Goal: Task Accomplishment & Management: Use online tool/utility

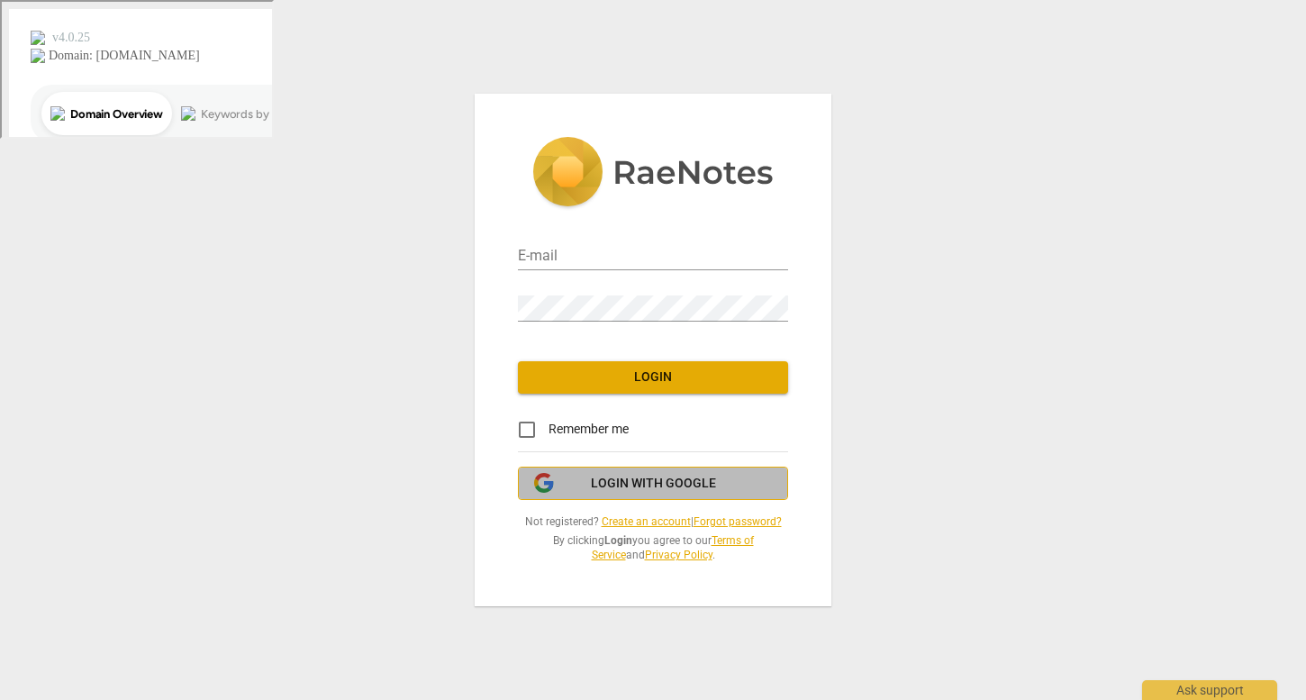
click at [656, 476] on span "Login with Google" at bounding box center [653, 484] width 125 height 18
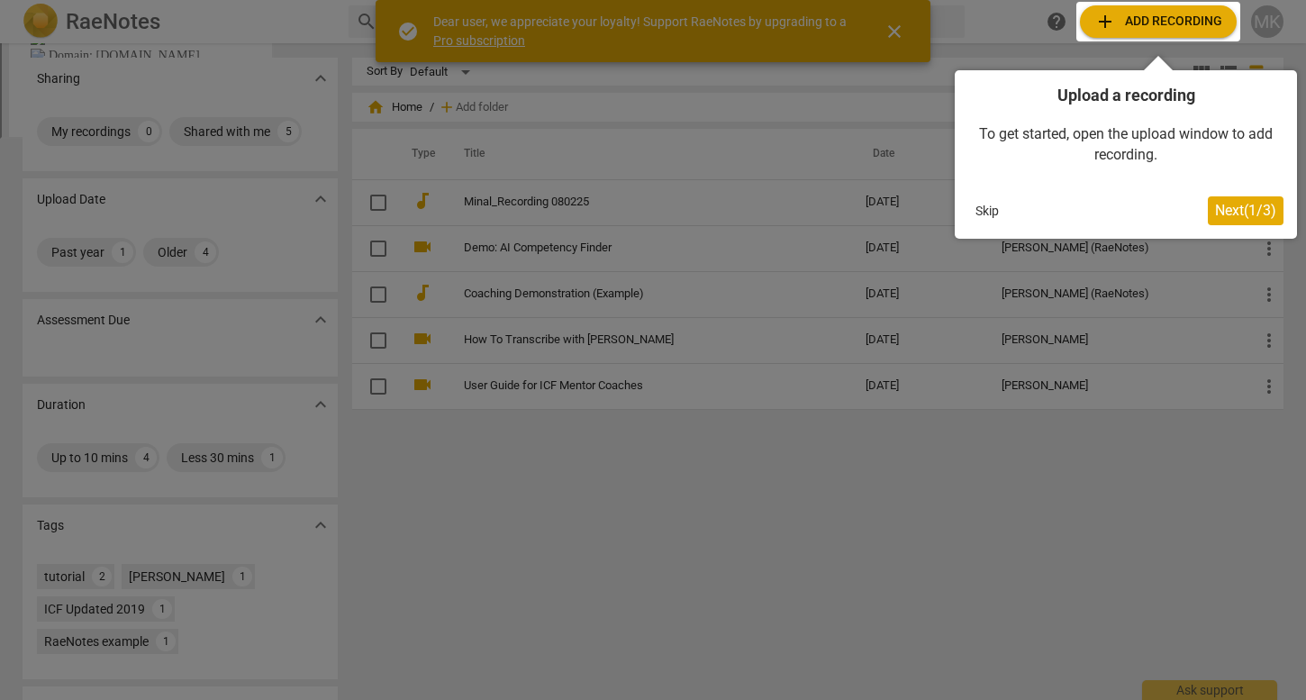
click at [1228, 211] on span "Next ( 1 / 3 )" at bounding box center [1245, 210] width 61 height 17
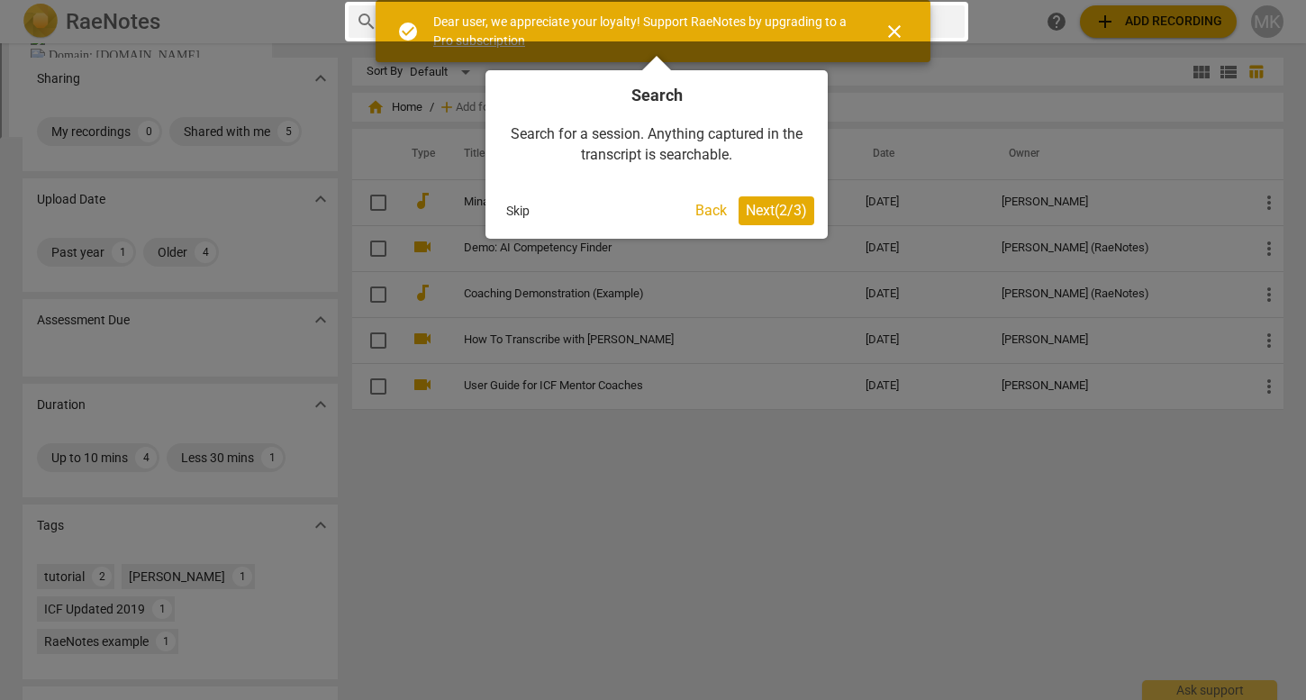
click at [514, 207] on button "Skip" at bounding box center [518, 210] width 38 height 27
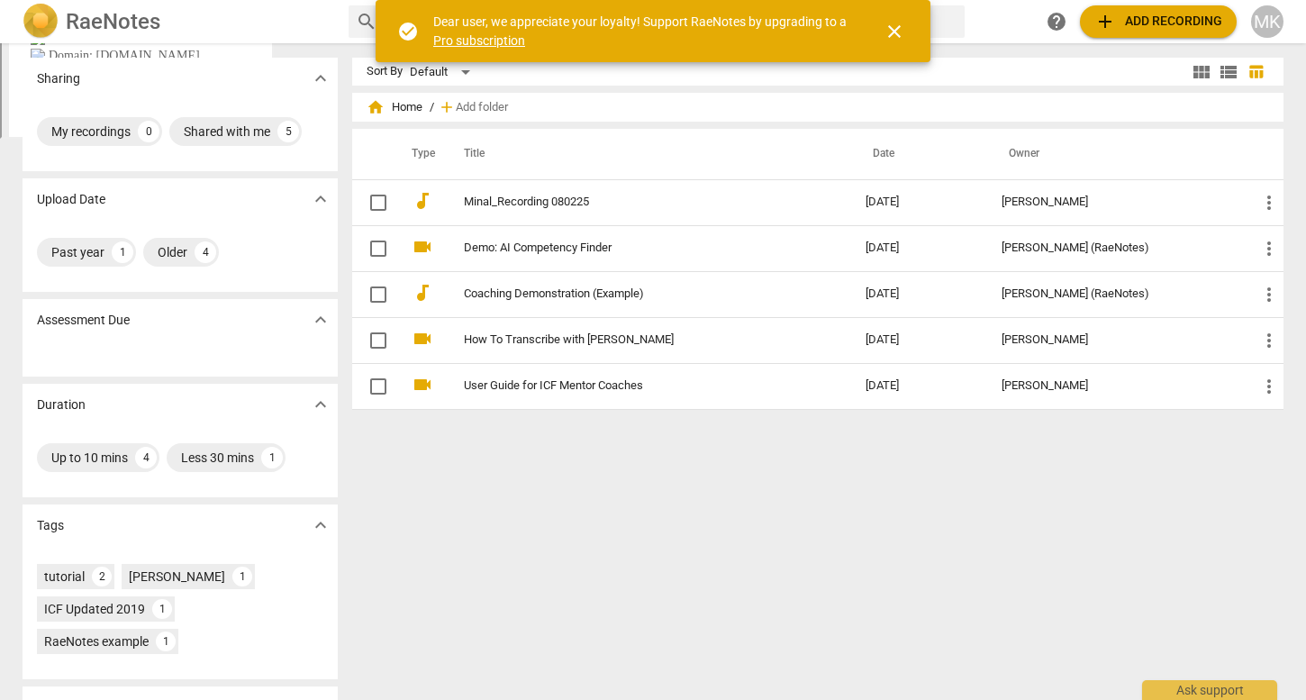
click at [898, 24] on span "close" at bounding box center [894, 32] width 22 height 22
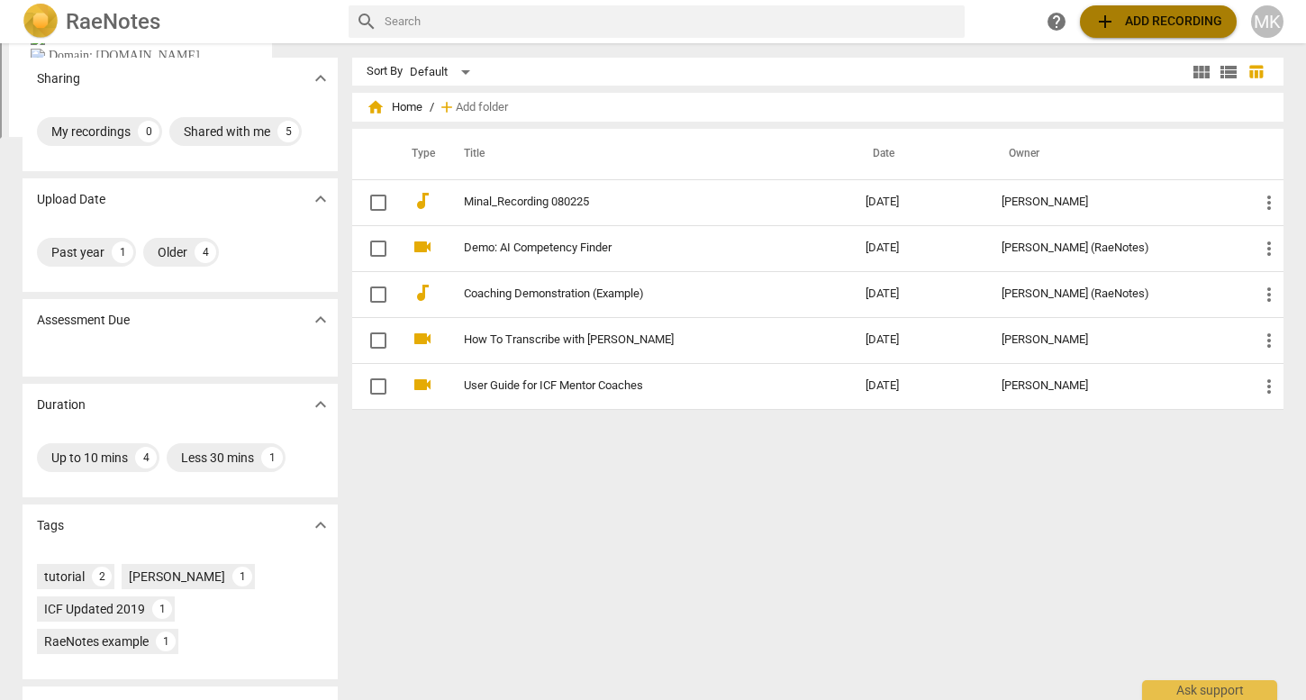
click at [1148, 22] on span "add Add recording" at bounding box center [1158, 22] width 128 height 22
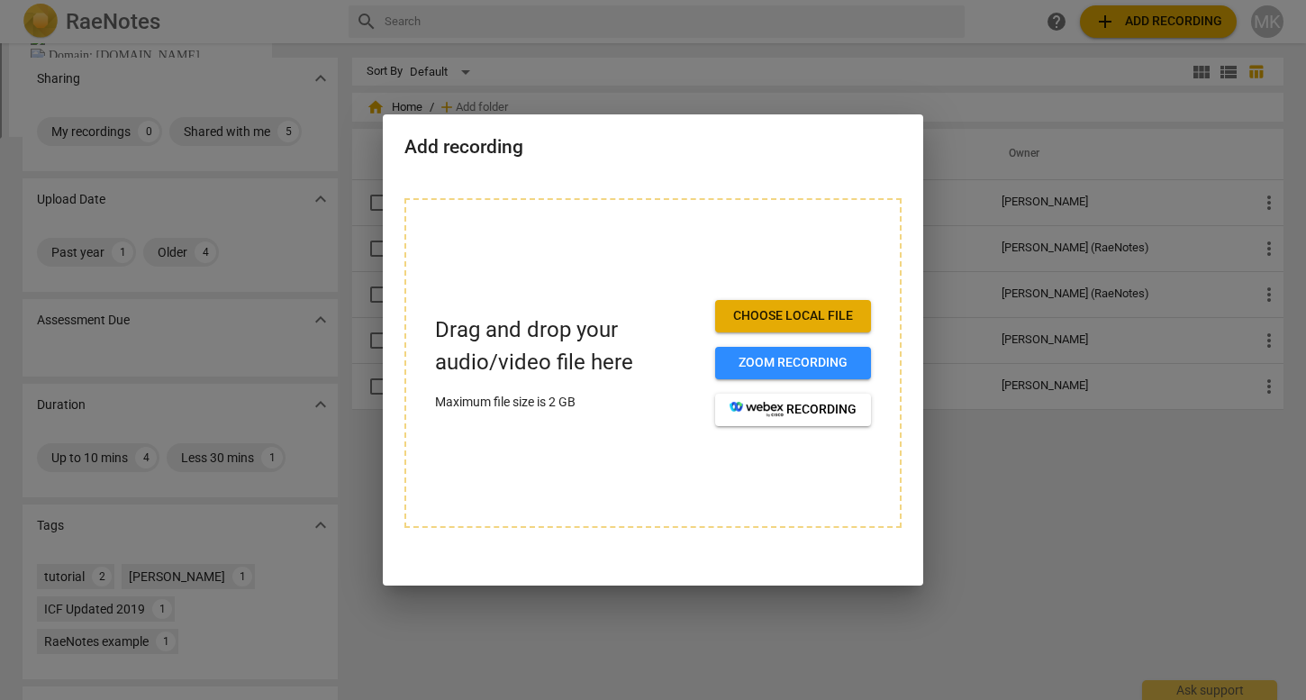
click at [855, 322] on span "Choose local file" at bounding box center [792, 316] width 127 height 18
click at [783, 316] on span "Choose local file" at bounding box center [792, 316] width 127 height 18
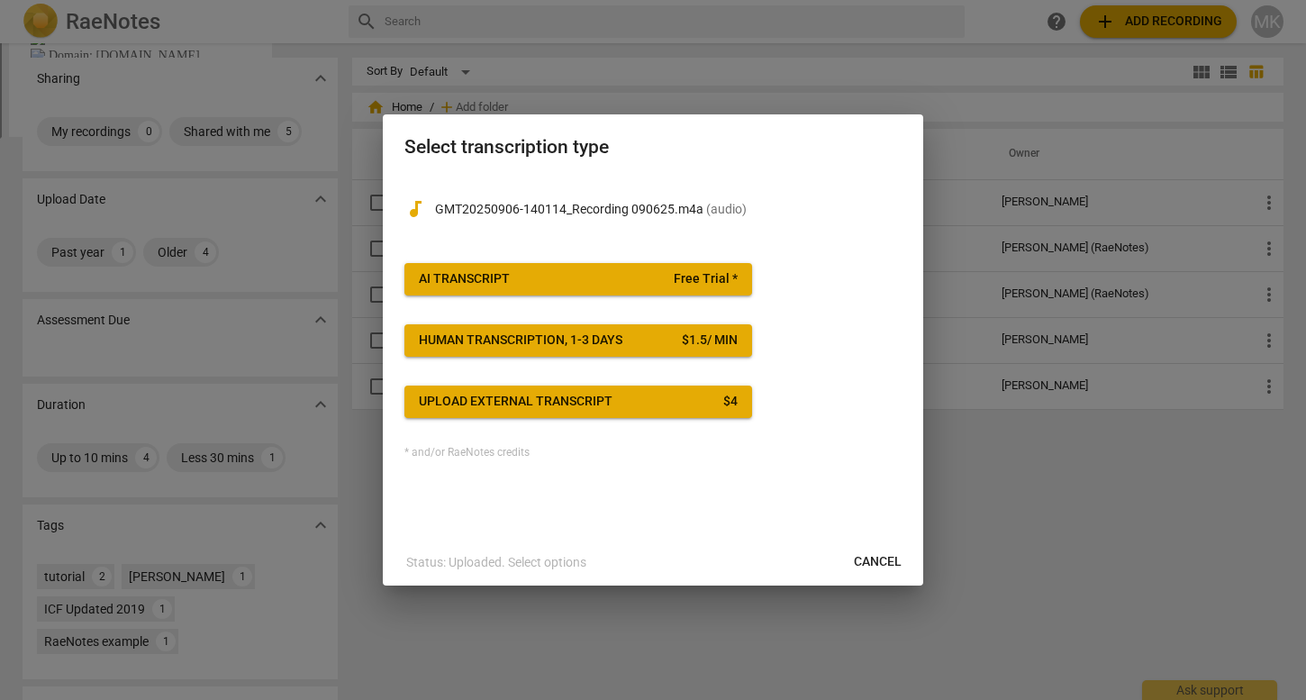
click at [576, 416] on button "Upload external transcript $ 4" at bounding box center [578, 401] width 348 height 32
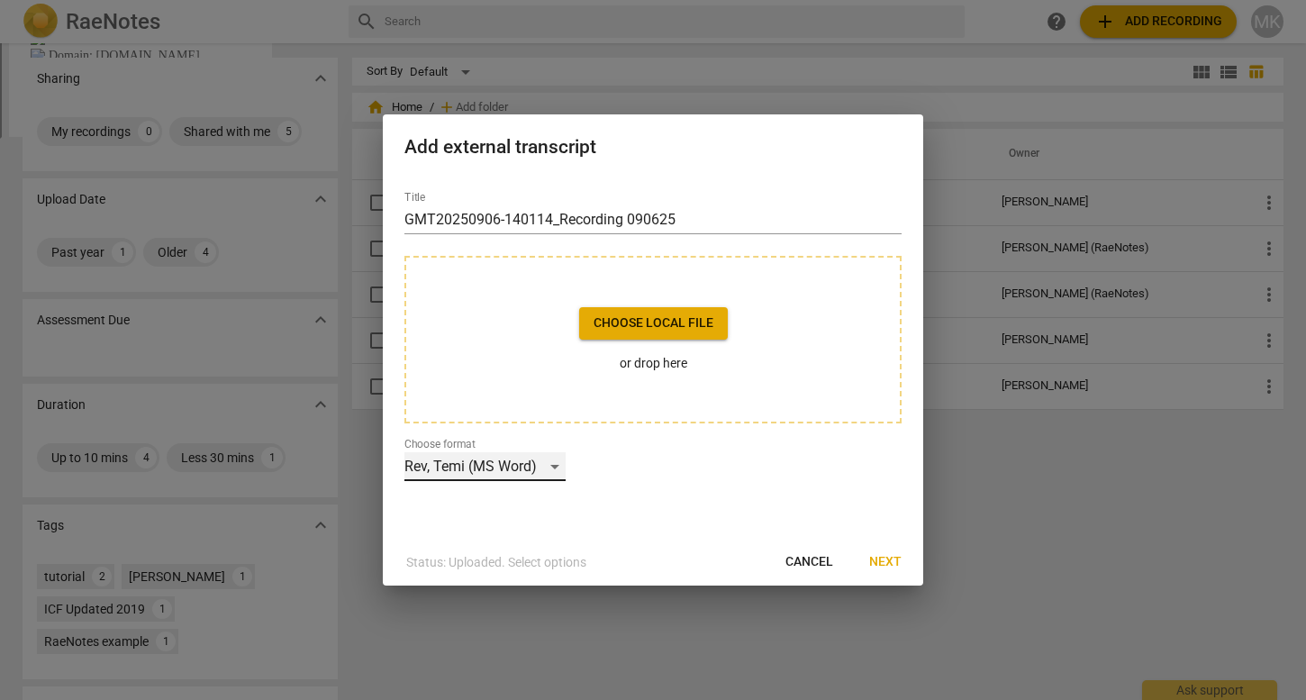
click at [548, 463] on div "Rev, Temi (MS Word)" at bounding box center [484, 466] width 161 height 29
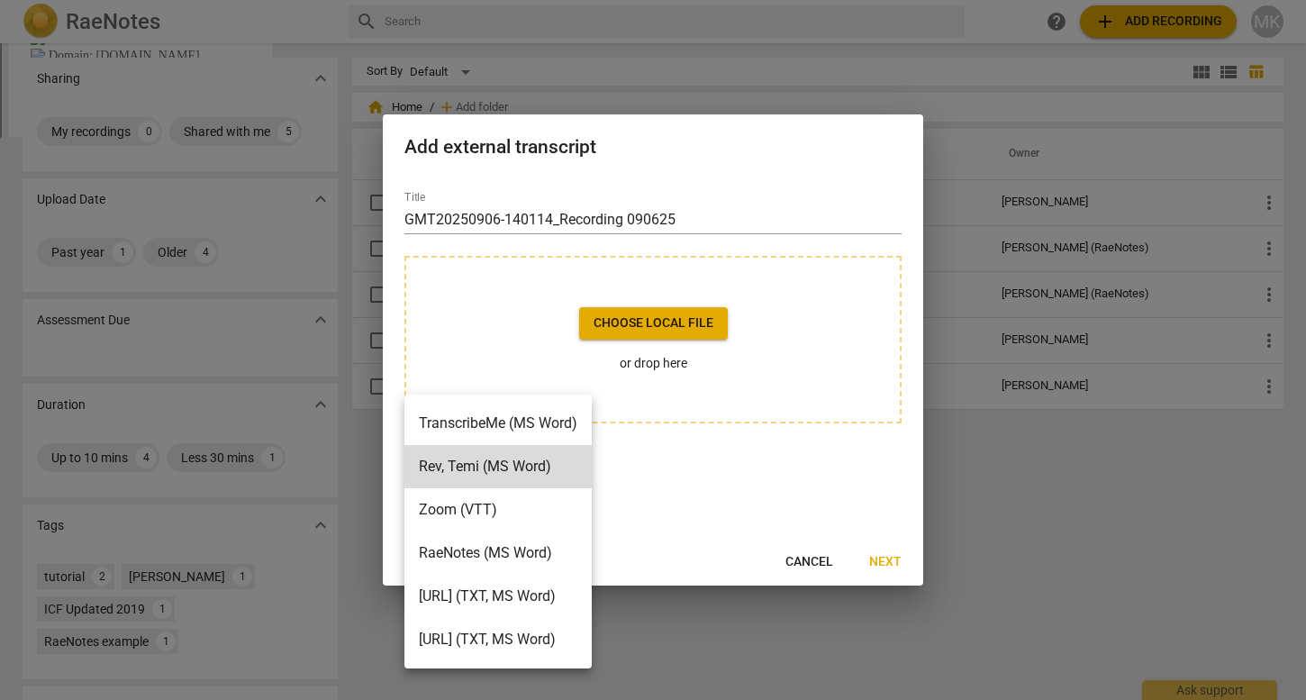
click at [678, 496] on div at bounding box center [653, 350] width 1306 height 700
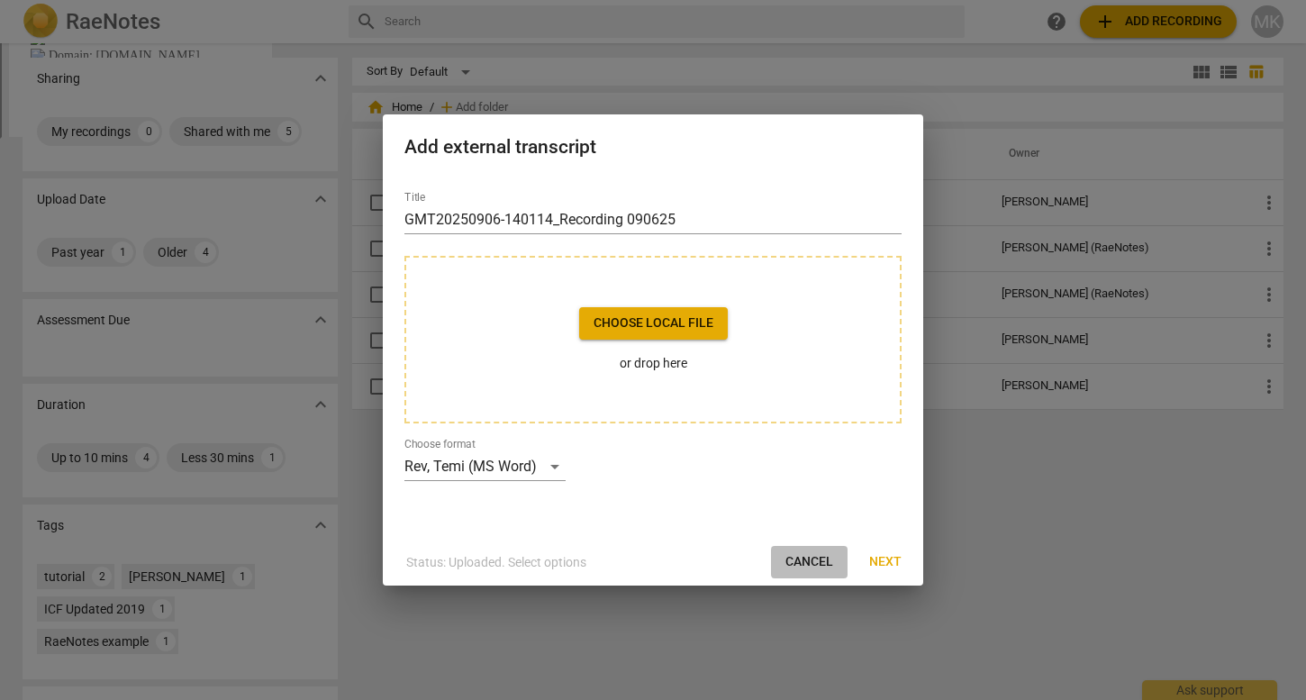
click at [811, 562] on span "Cancel" at bounding box center [809, 562] width 48 height 18
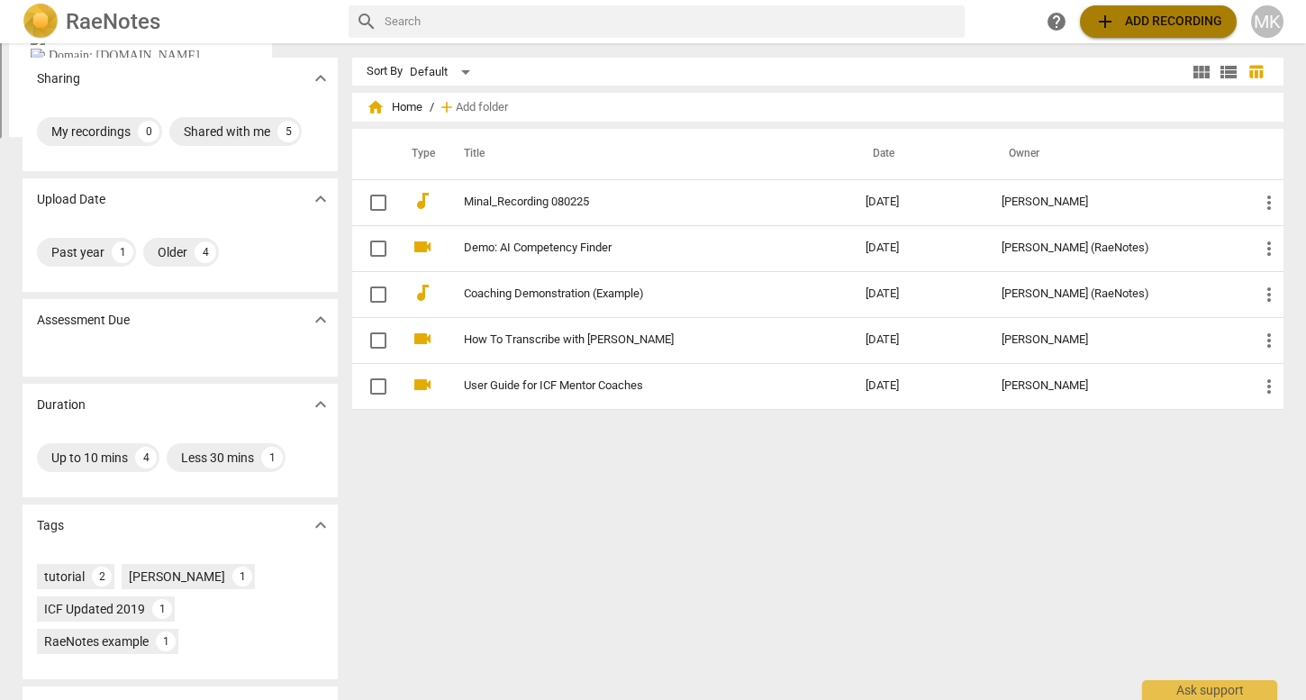
click at [1197, 11] on span "add Add recording" at bounding box center [1158, 22] width 128 height 22
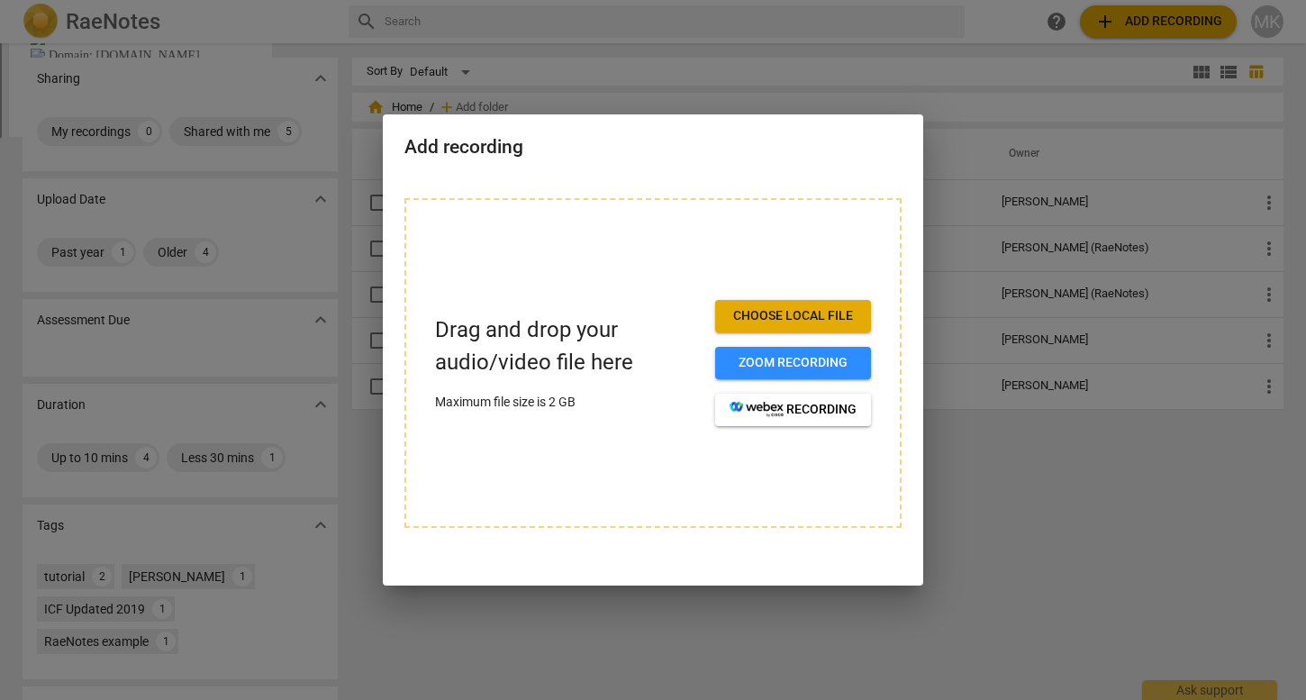
click at [815, 323] on span "Choose local file" at bounding box center [792, 316] width 127 height 18
click at [984, 590] on div at bounding box center [653, 350] width 1306 height 700
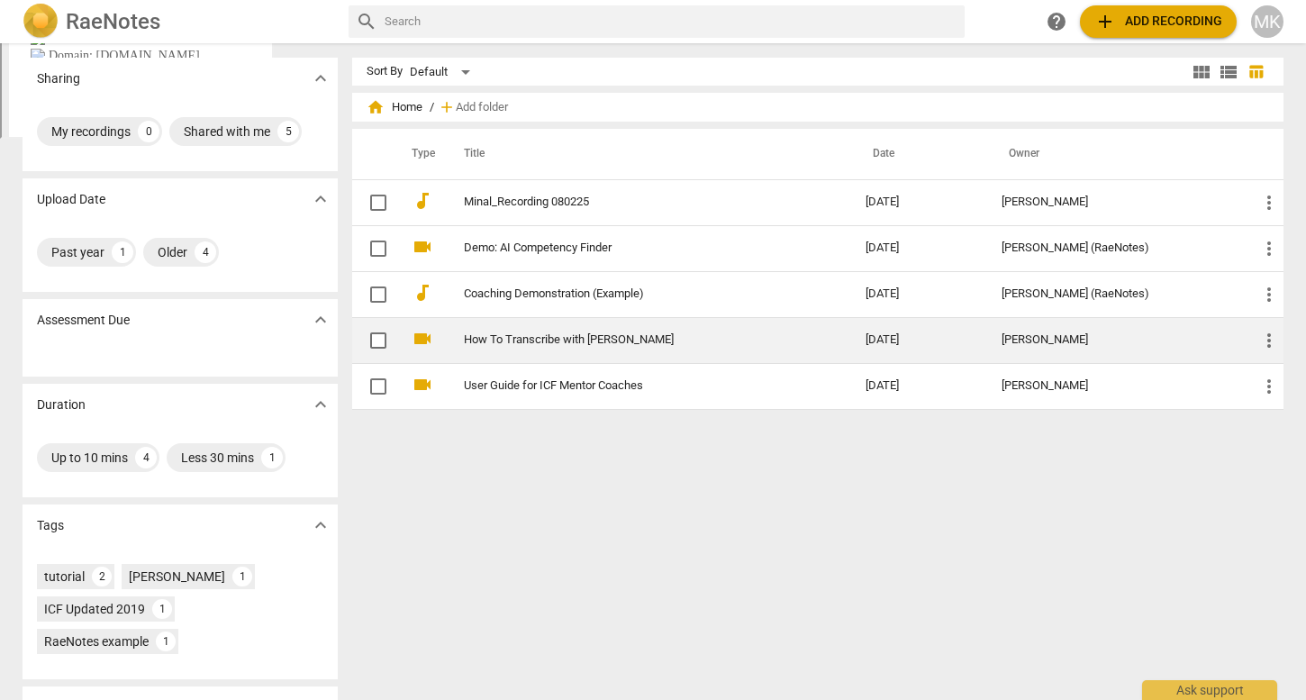
click at [631, 346] on link "How To Transcribe with RaeNotes" at bounding box center [632, 340] width 337 height 14
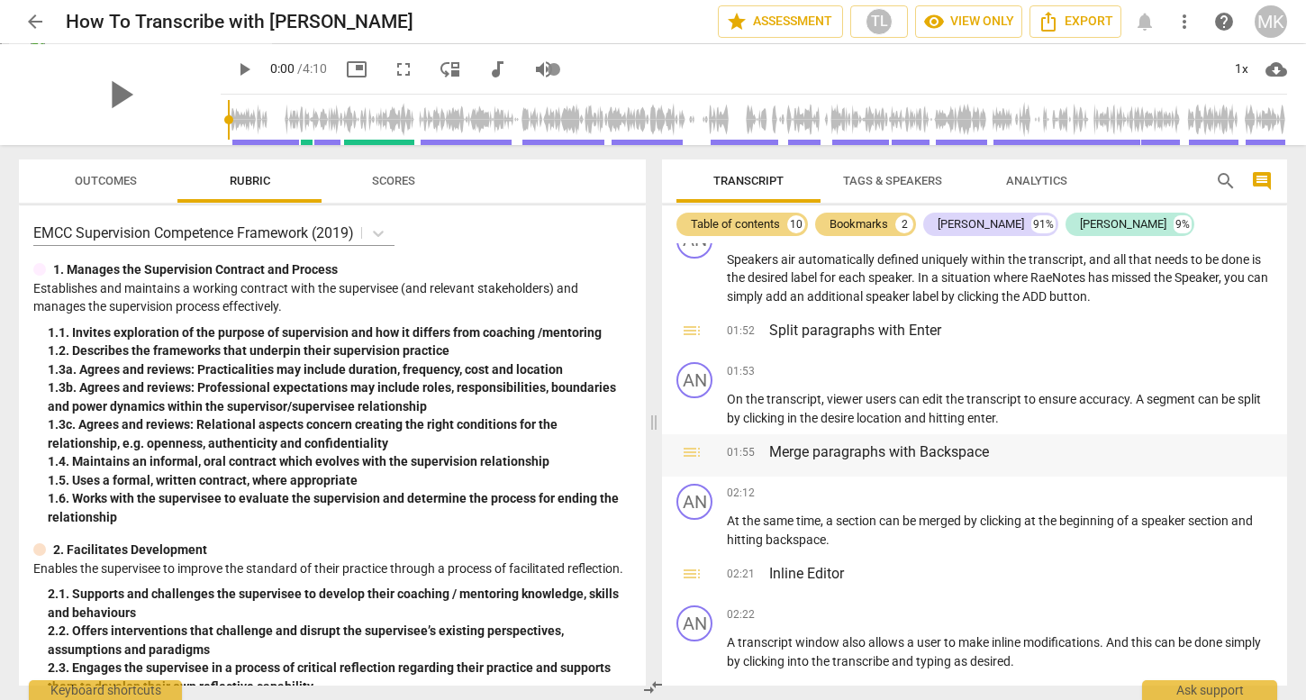
scroll to position [821, 0]
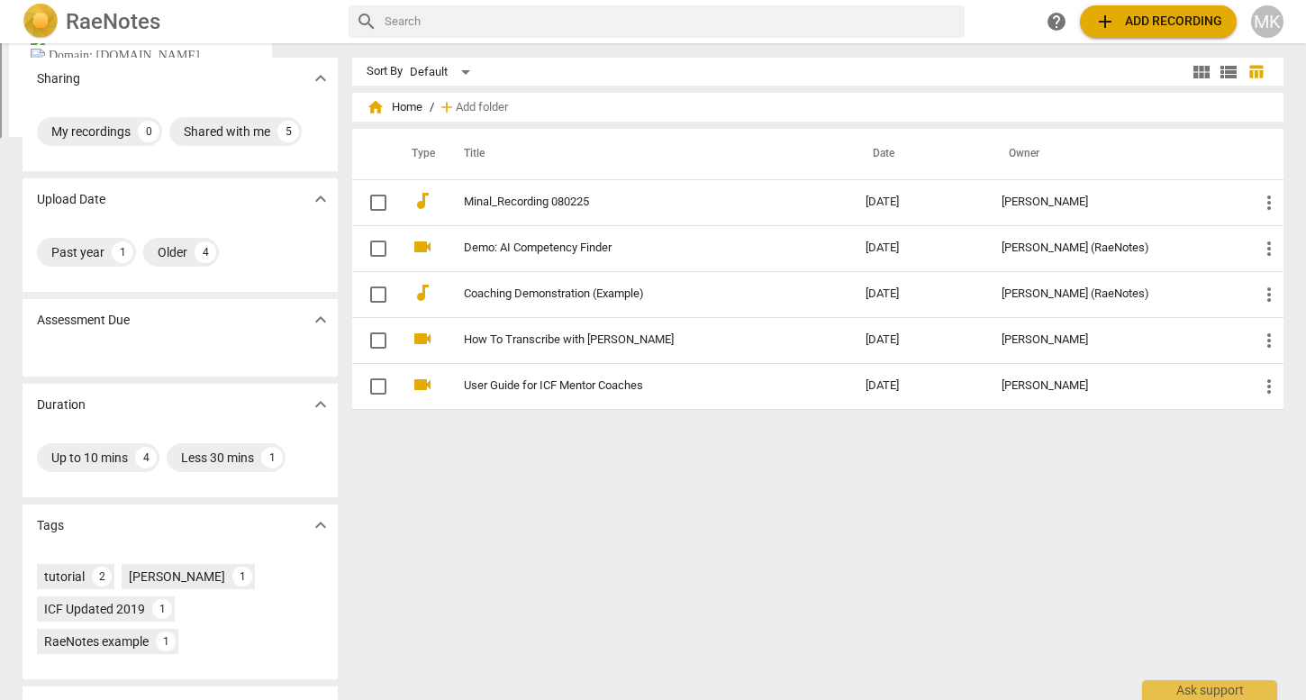
click at [1183, 12] on span "add Add recording" at bounding box center [1158, 22] width 128 height 22
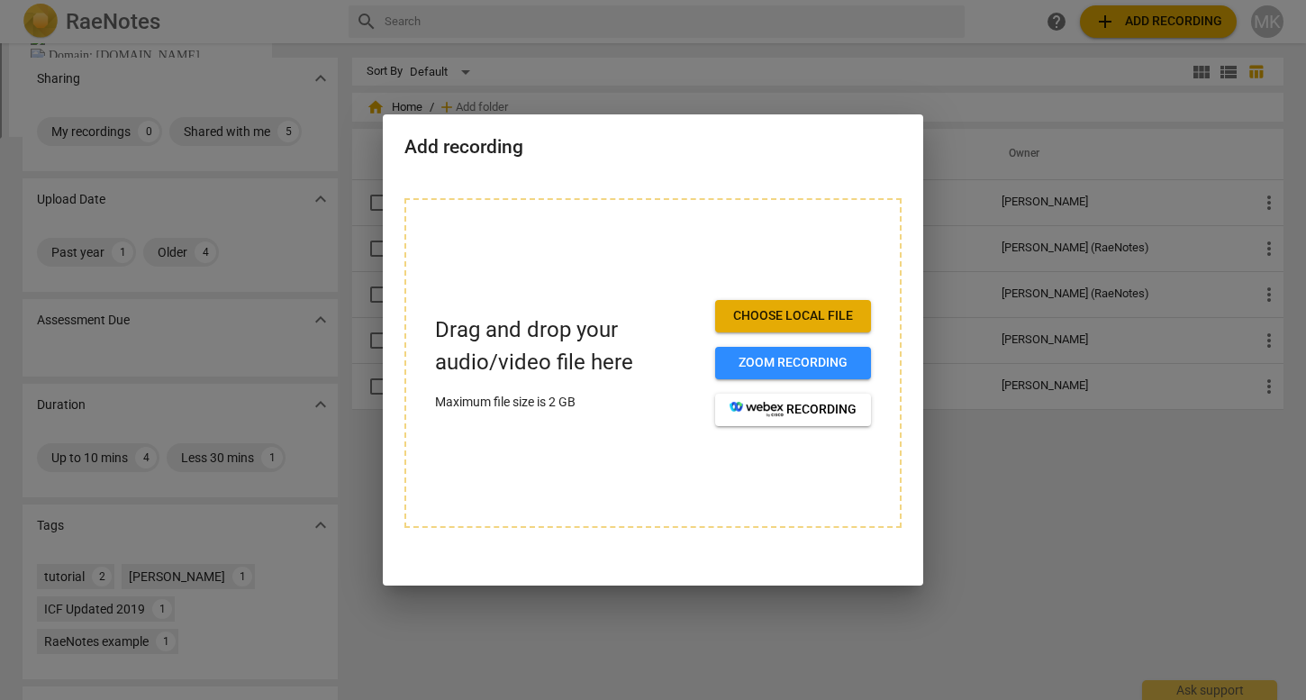
click at [781, 304] on button "Choose local file" at bounding box center [793, 316] width 156 height 32
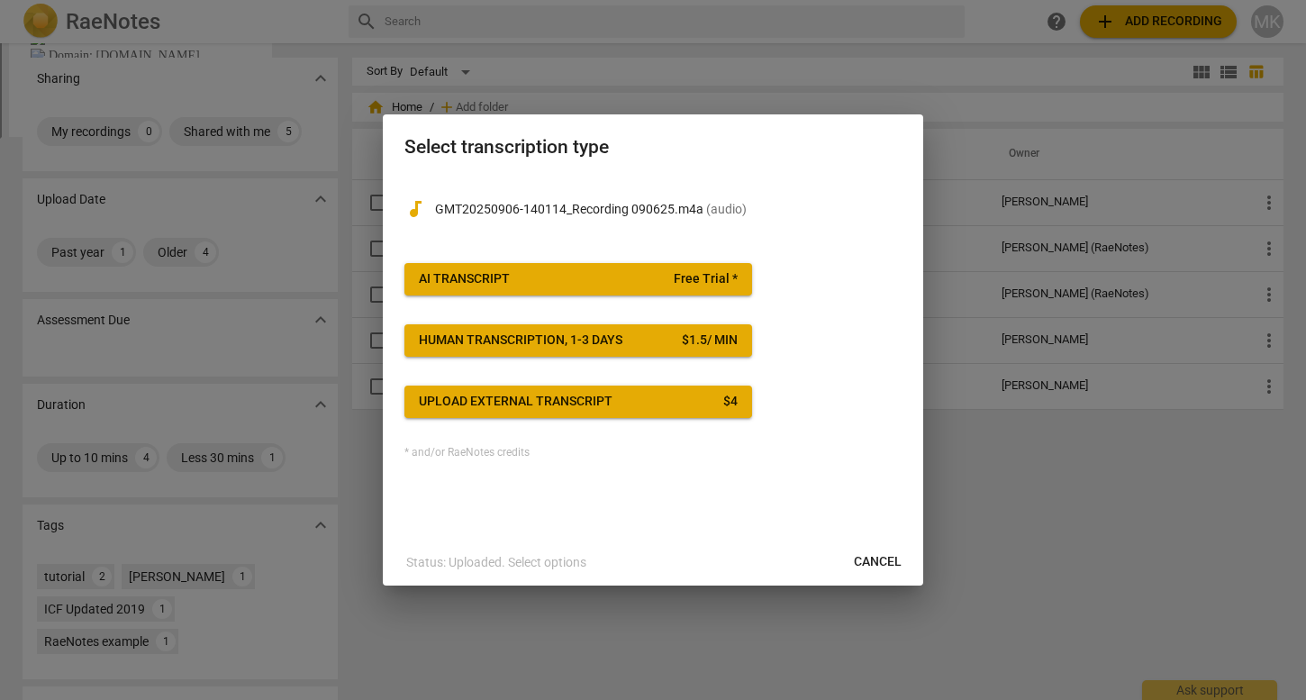
click at [684, 284] on span "Free Trial *" at bounding box center [706, 279] width 64 height 18
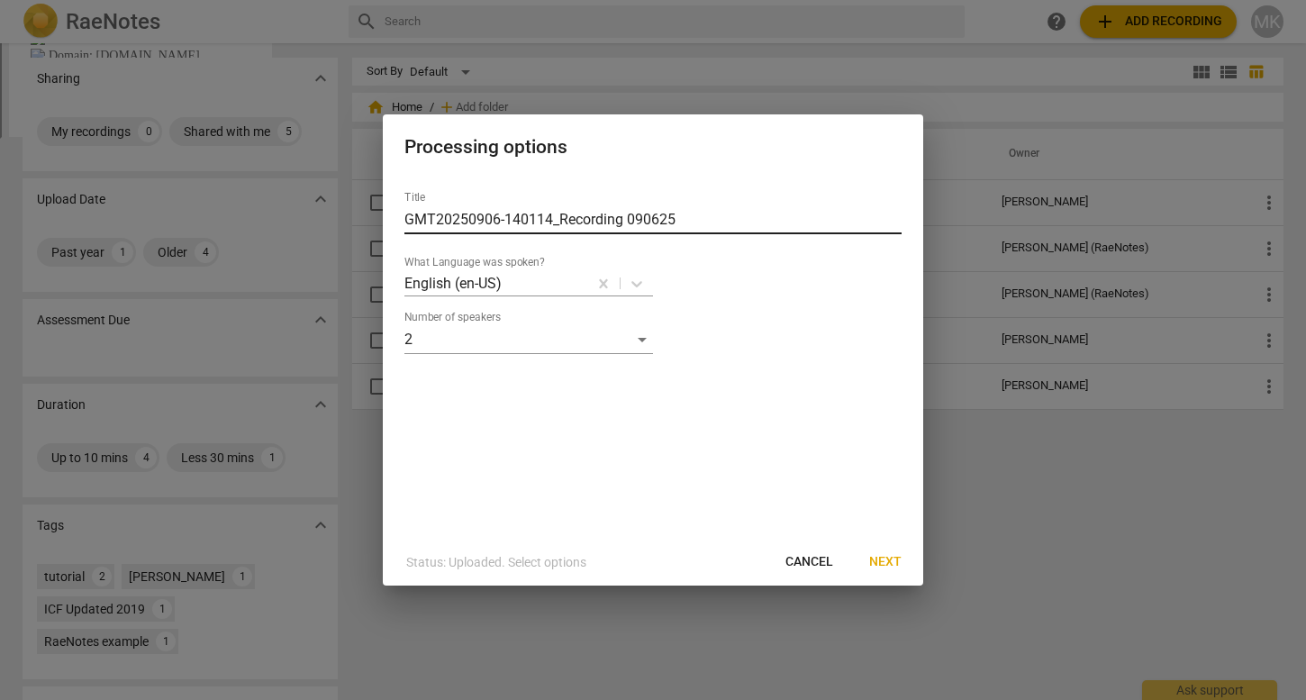
click at [707, 221] on input "GMT20250906-140114_Recording 090625" at bounding box center [652, 219] width 497 height 29
drag, startPoint x: 707, startPoint y: 221, endPoint x: 376, endPoint y: 189, distance: 332.0
click at [376, 189] on div "Processing options Title GMT20250906-140114_Recording 090625 What Language was …" at bounding box center [653, 350] width 1306 height 700
click at [502, 224] on input "Minal Kamlani Submission One" at bounding box center [652, 219] width 497 height 29
click at [495, 222] on input "Minal Kamlani PCC Portfolio Submission One" at bounding box center [652, 219] width 497 height 29
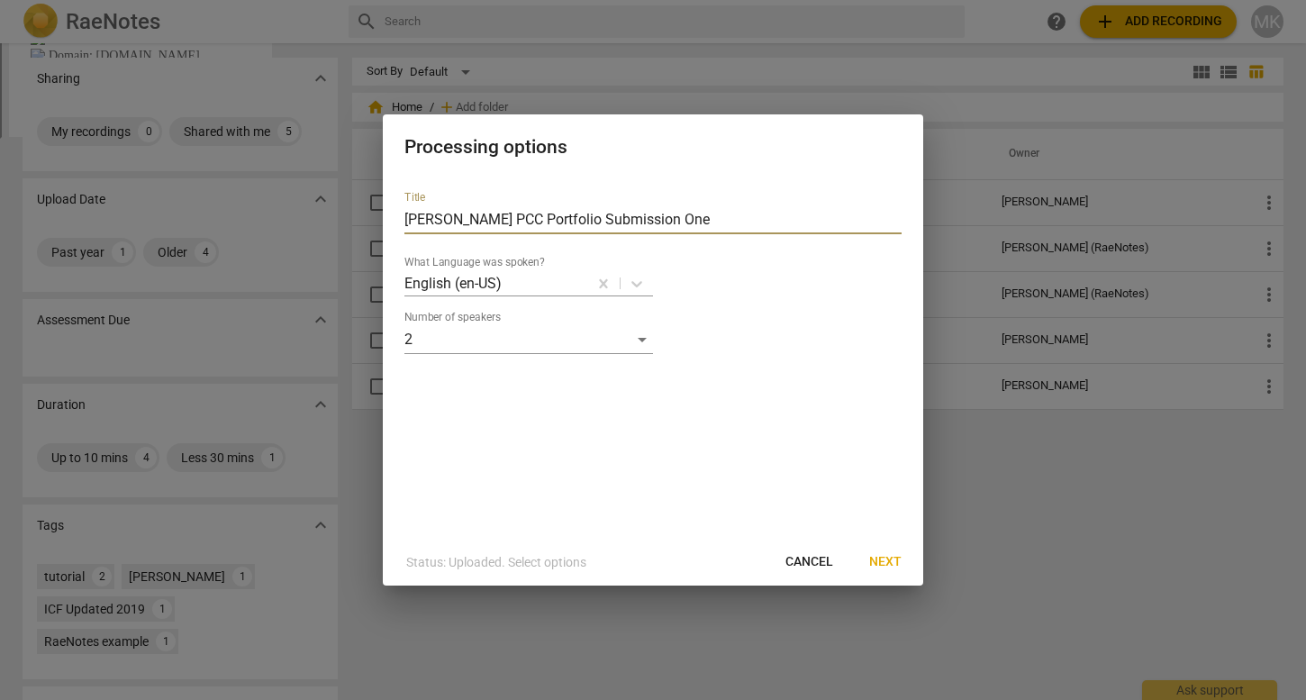
click at [704, 222] on input "Minal Kamlani PCC Portfolio Submission One" at bounding box center [652, 219] width 497 height 29
type input "Minal Kamlani PCC Portfolio Submission 1"
click at [890, 557] on span "Next" at bounding box center [885, 562] width 32 height 18
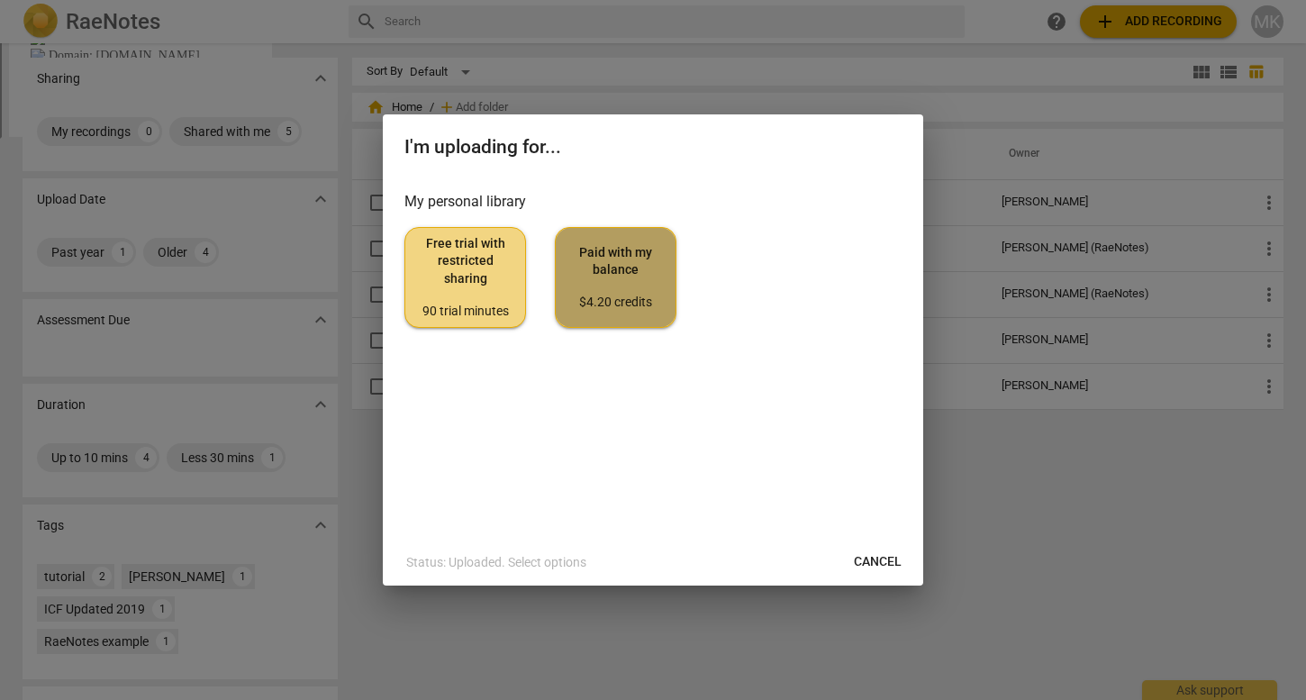
click at [651, 267] on span "Paid with my balance $4.20 credits" at bounding box center [615, 278] width 91 height 68
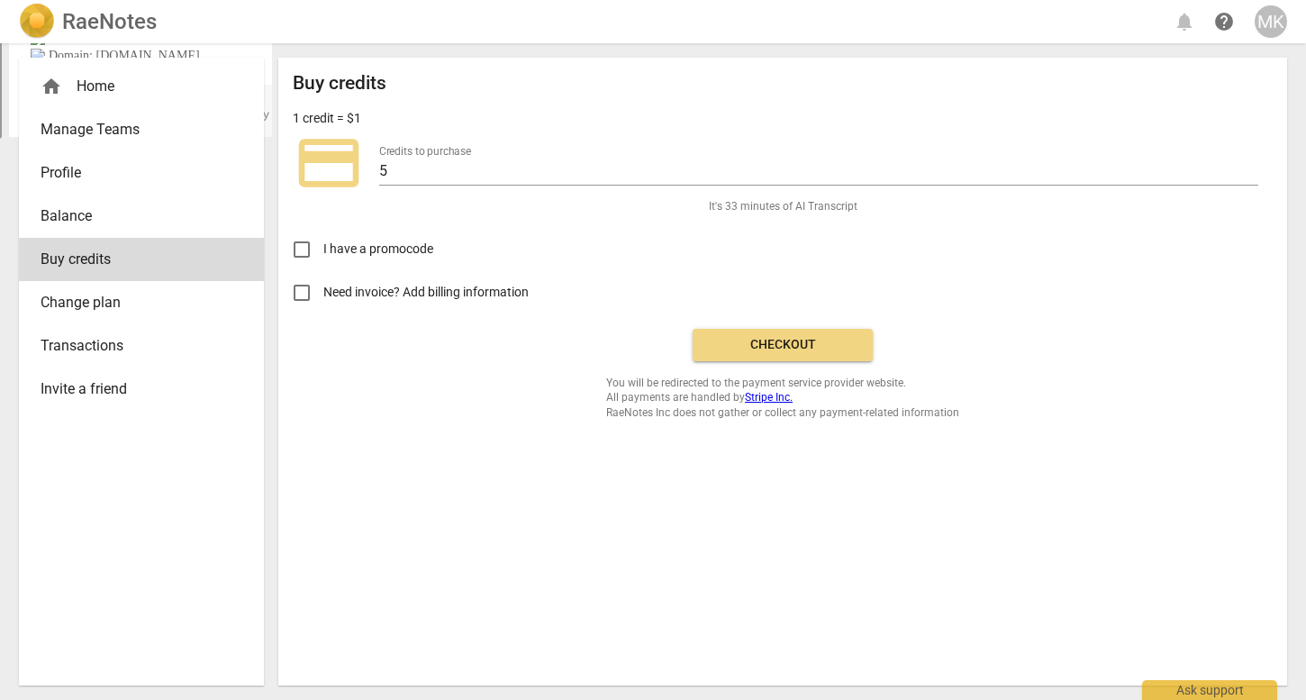
click at [431, 249] on span "I have a promocode" at bounding box center [378, 249] width 110 height 19
click at [323, 249] on input "I have a promocode" at bounding box center [301, 249] width 43 height 43
checkbox input "true"
click at [526, 244] on input "text" at bounding box center [558, 249] width 165 height 26
paste input "rae20"
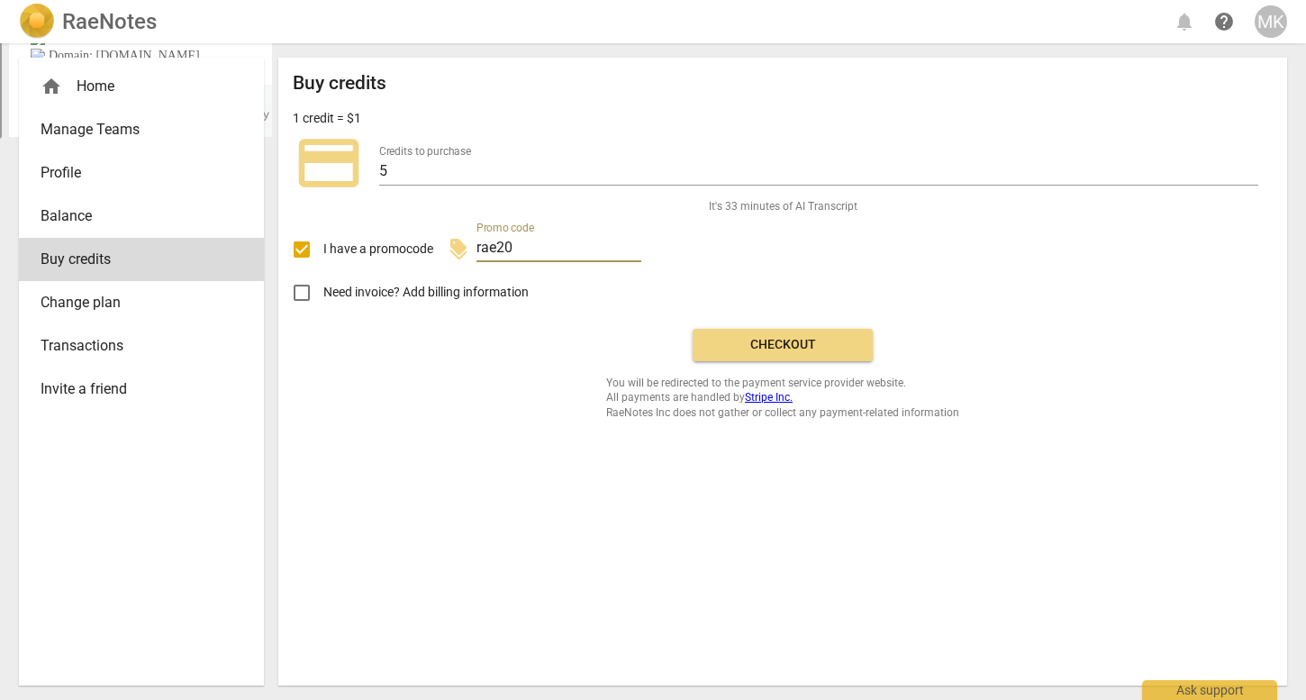
type input "rae20"
click at [840, 344] on span "Checkout" at bounding box center [782, 345] width 151 height 18
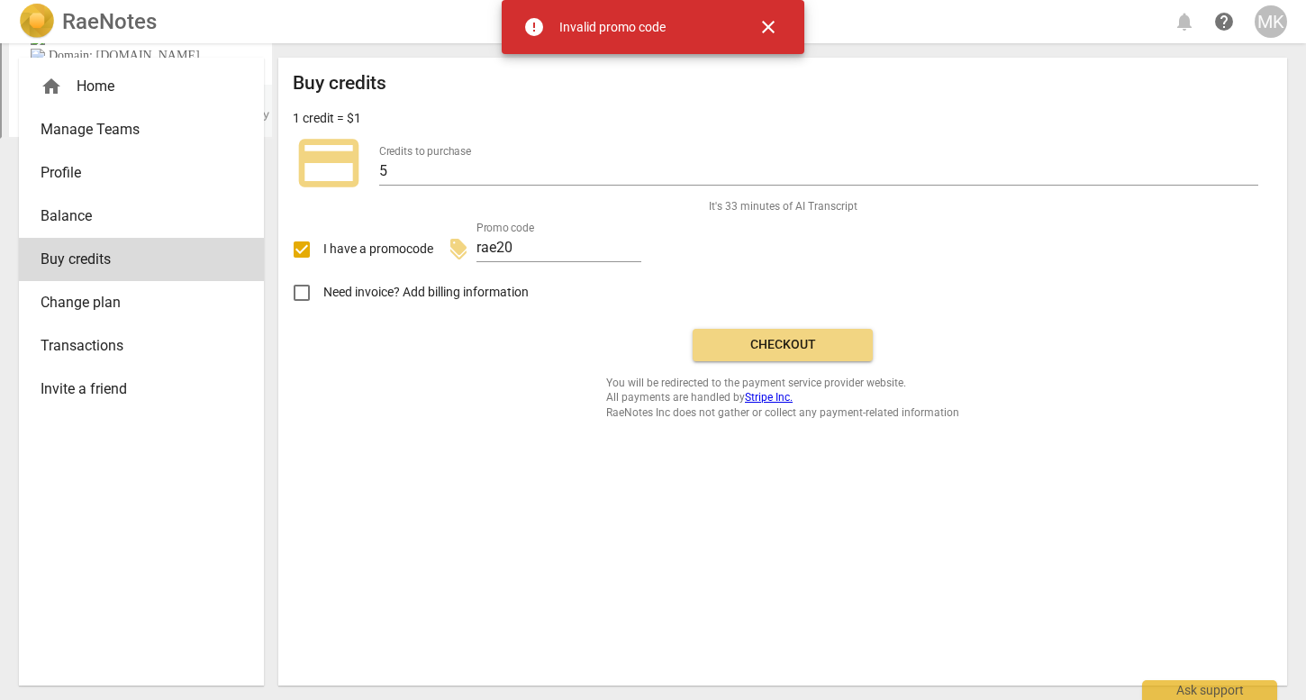
click at [772, 27] on span "close" at bounding box center [768, 27] width 22 height 22
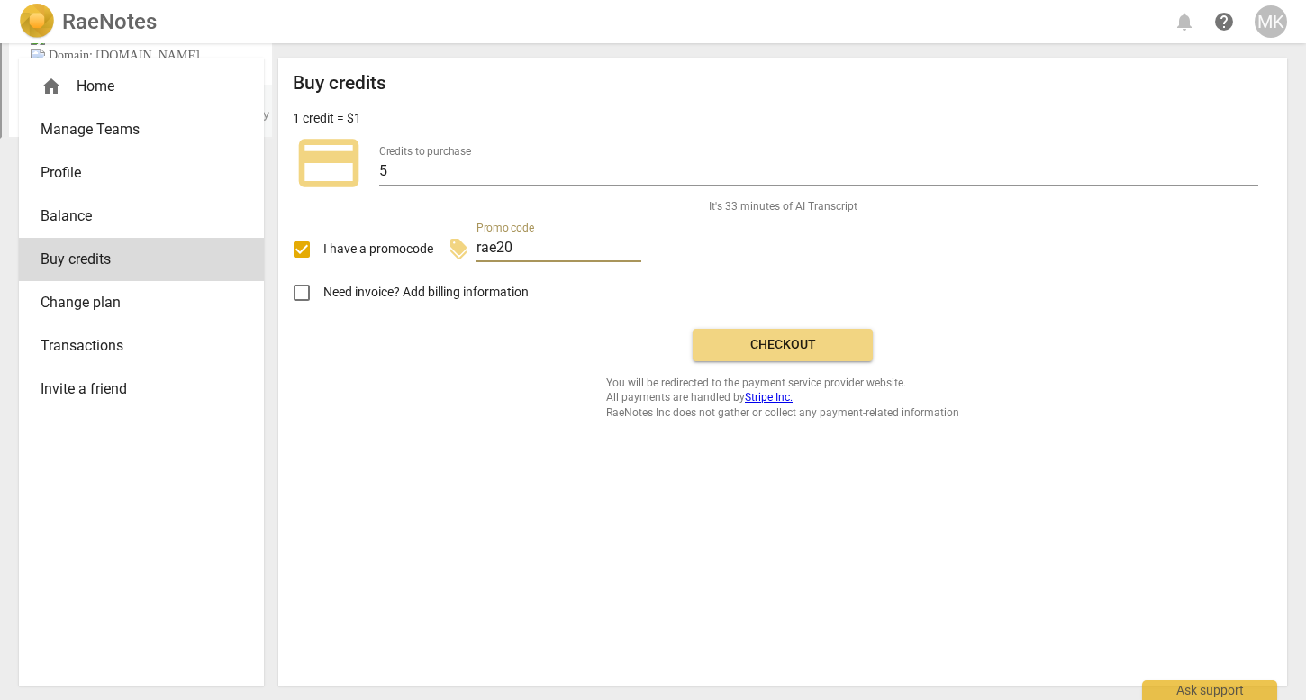
drag, startPoint x: 518, startPoint y: 242, endPoint x: 455, endPoint y: 241, distance: 63.0
click at [456, 241] on div "discount Promo code rae20" at bounding box center [545, 239] width 194 height 51
click at [299, 250] on input "I have a promocode" at bounding box center [301, 249] width 43 height 43
checkbox input "false"
click at [773, 346] on span "Checkout" at bounding box center [782, 345] width 151 height 18
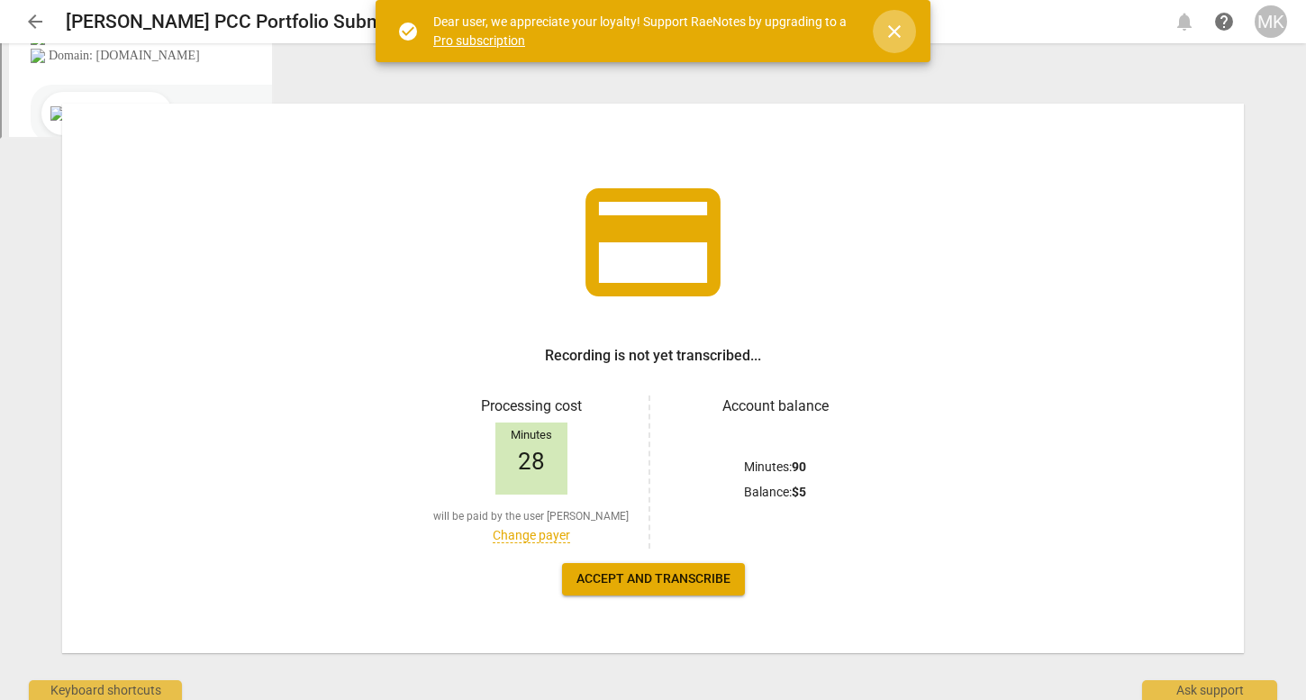
click at [905, 38] on span "close" at bounding box center [894, 32] width 43 height 22
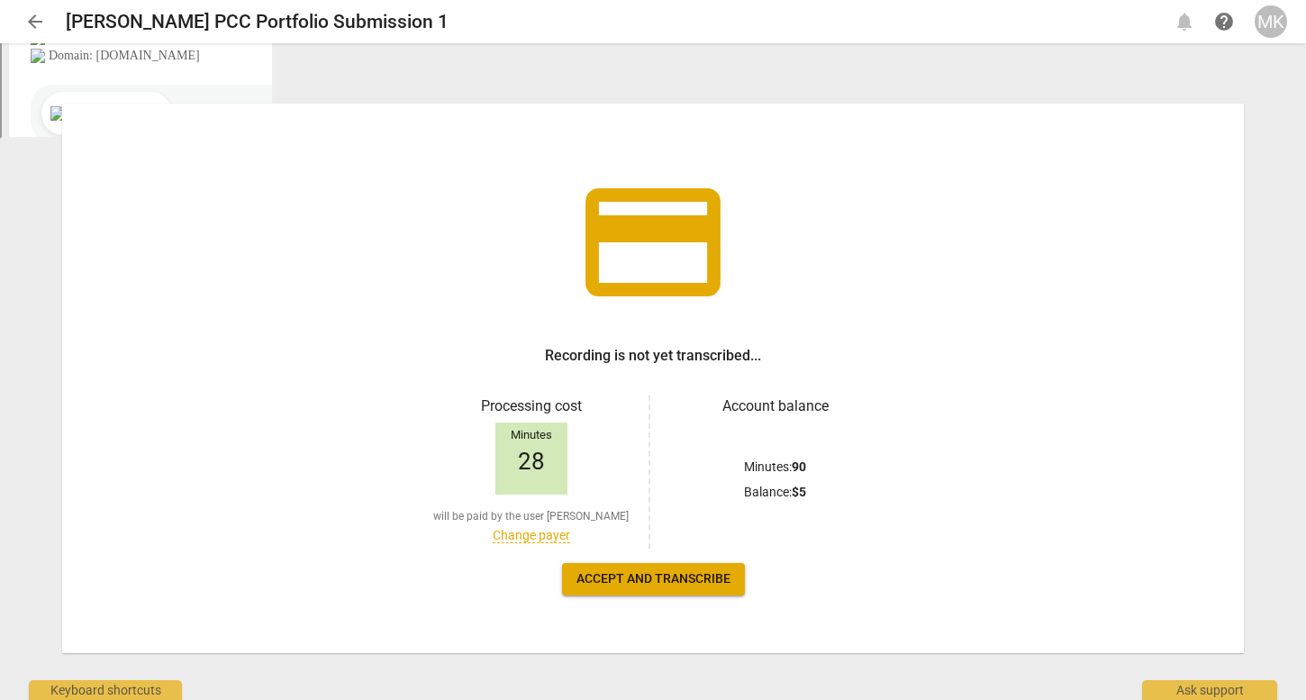
scroll to position [11, 0]
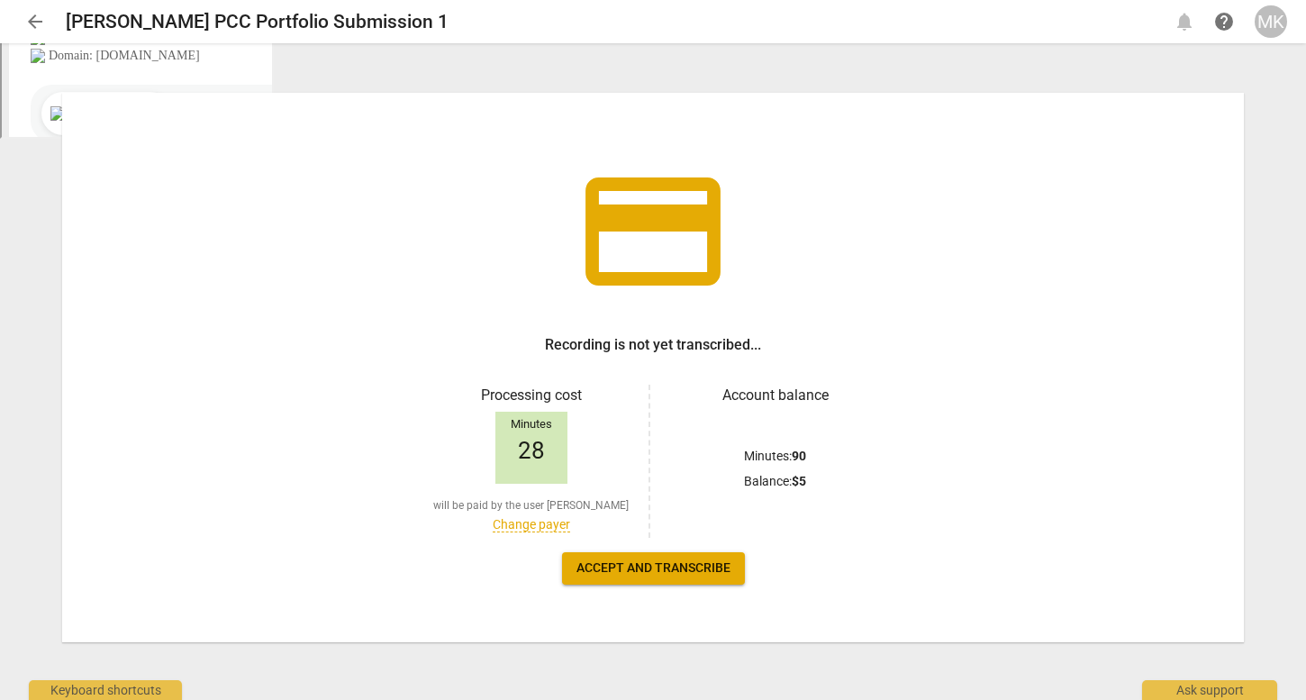
click at [679, 567] on span "Accept and transcribe" at bounding box center [653, 568] width 154 height 18
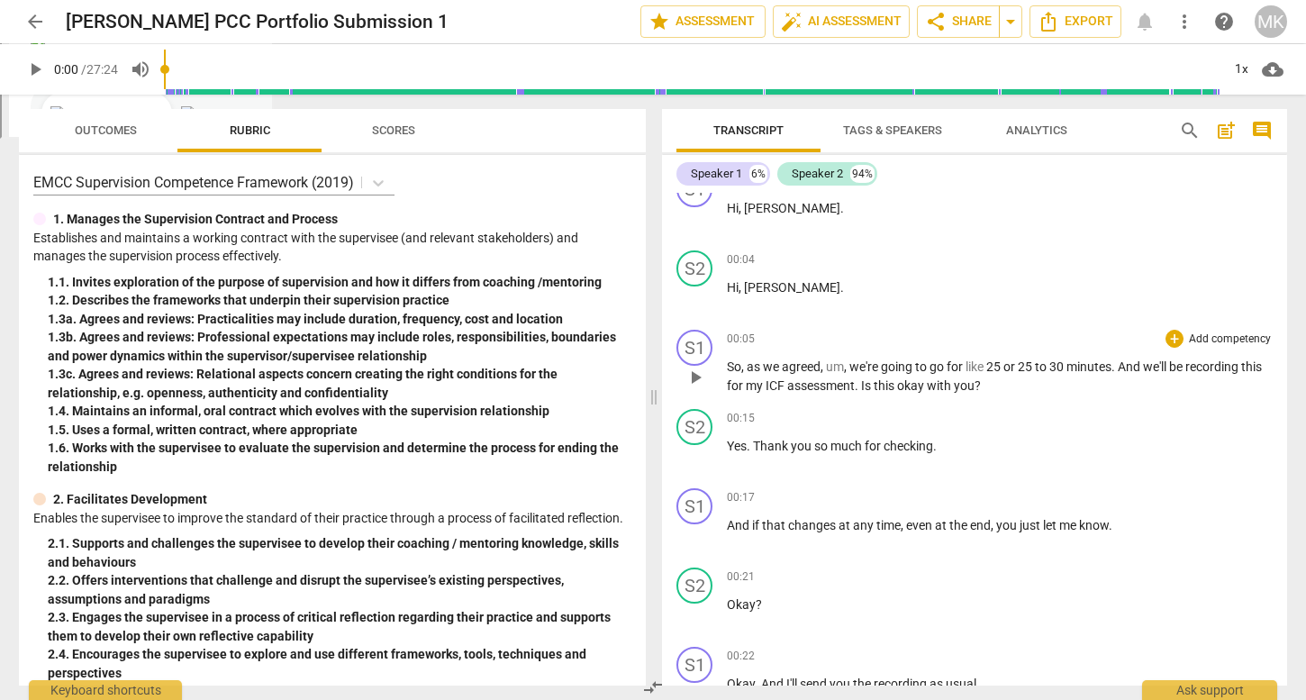
scroll to position [35, 0]
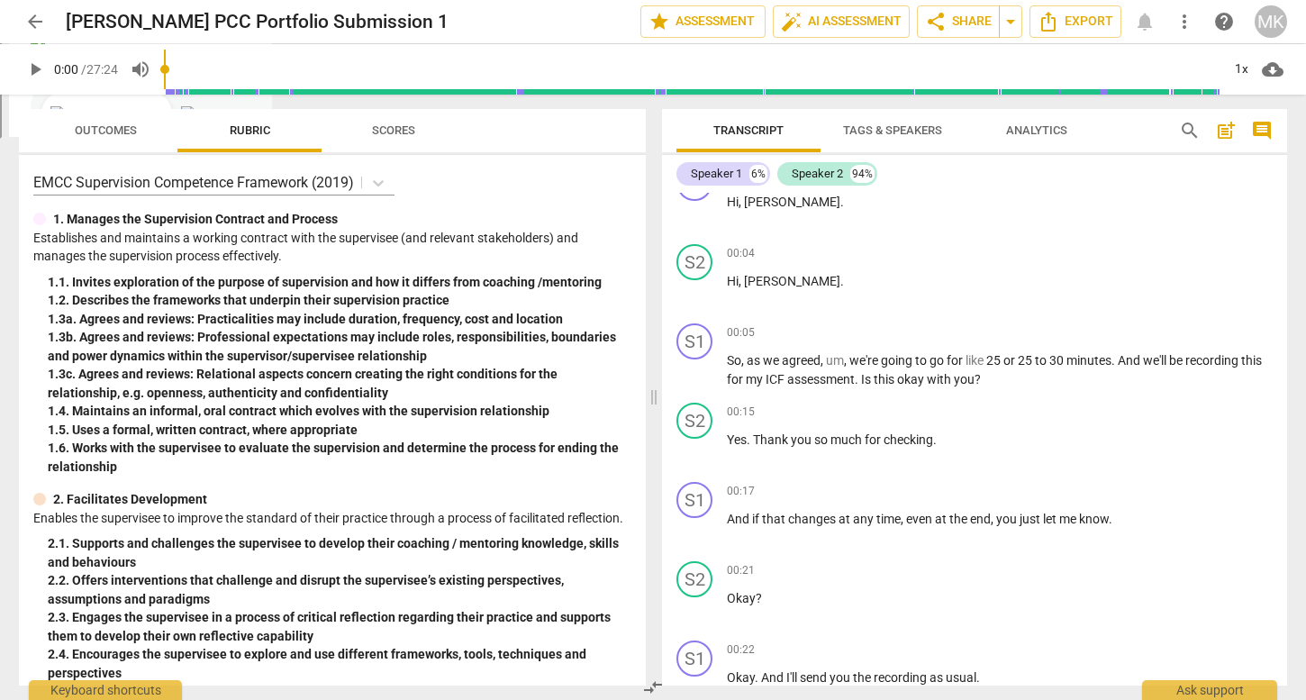
click at [922, 134] on span "Tags & Speakers" at bounding box center [892, 130] width 99 height 14
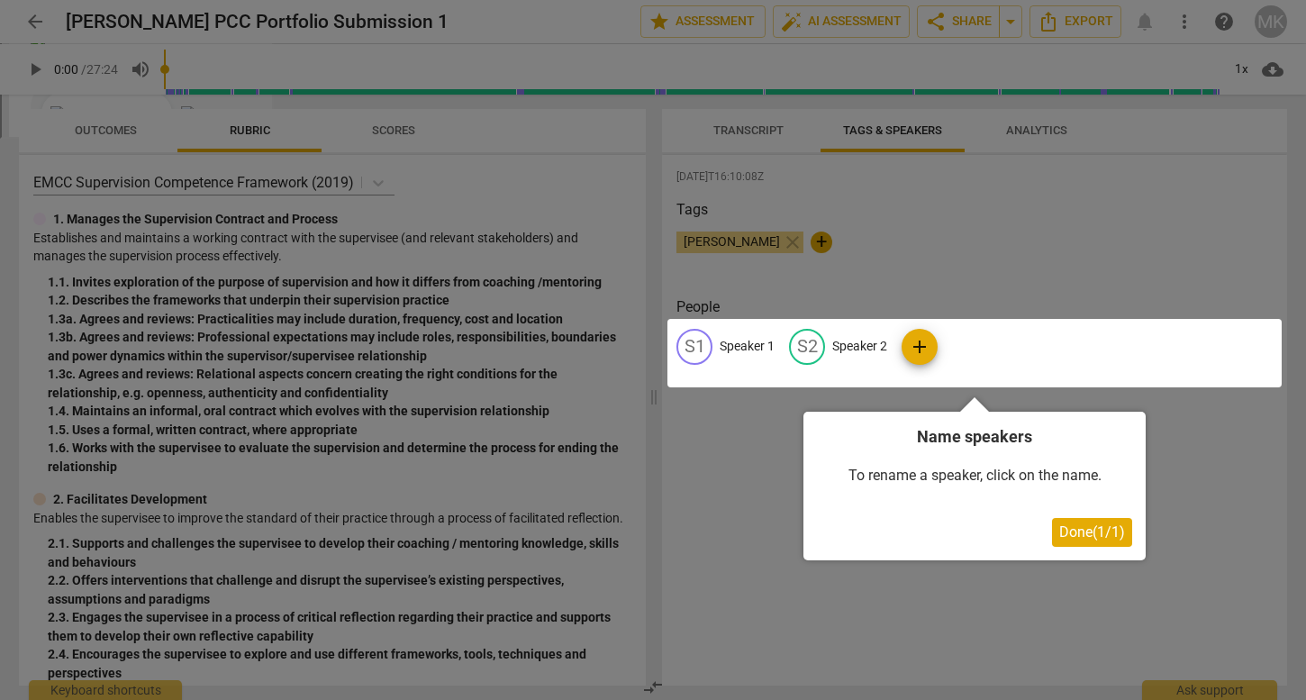
click at [746, 344] on div at bounding box center [974, 353] width 614 height 68
click at [764, 238] on div at bounding box center [653, 350] width 1306 height 700
click at [816, 245] on div at bounding box center [653, 350] width 1306 height 700
click at [808, 235] on div at bounding box center [653, 350] width 1306 height 700
click at [919, 343] on div at bounding box center [974, 353] width 614 height 68
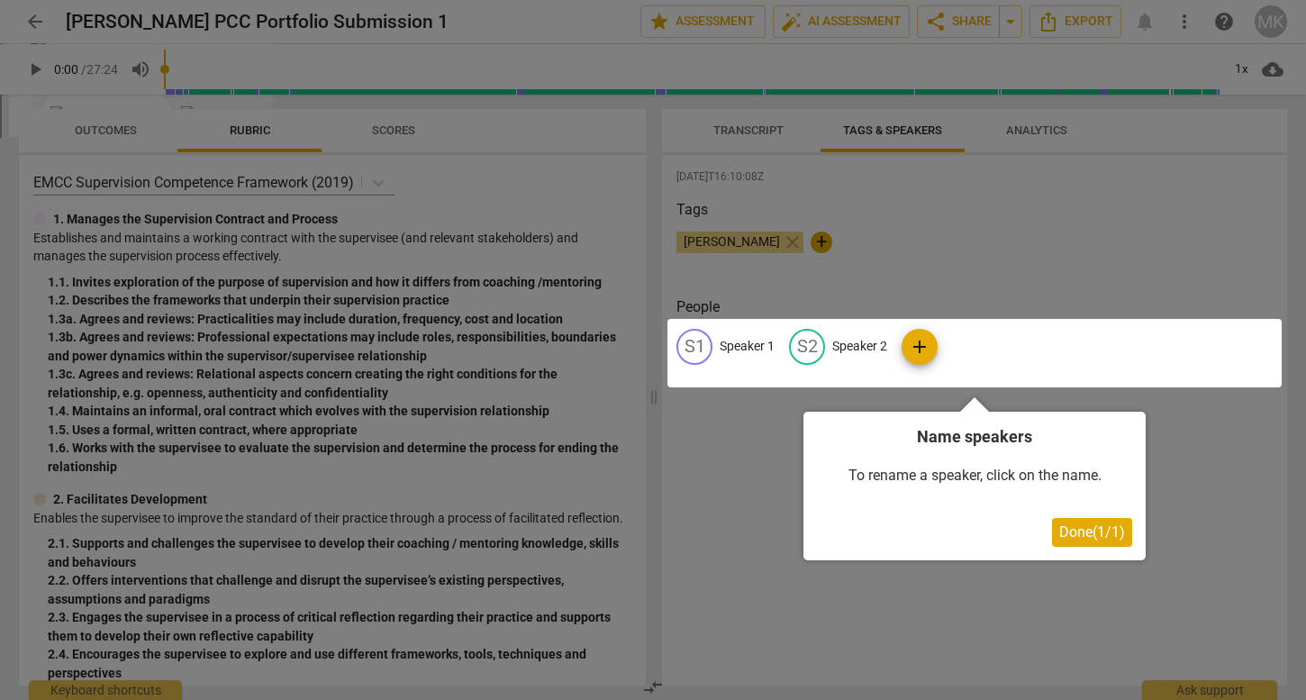
click at [1077, 529] on span "Done ( 1 / 1 )" at bounding box center [1092, 531] width 66 height 17
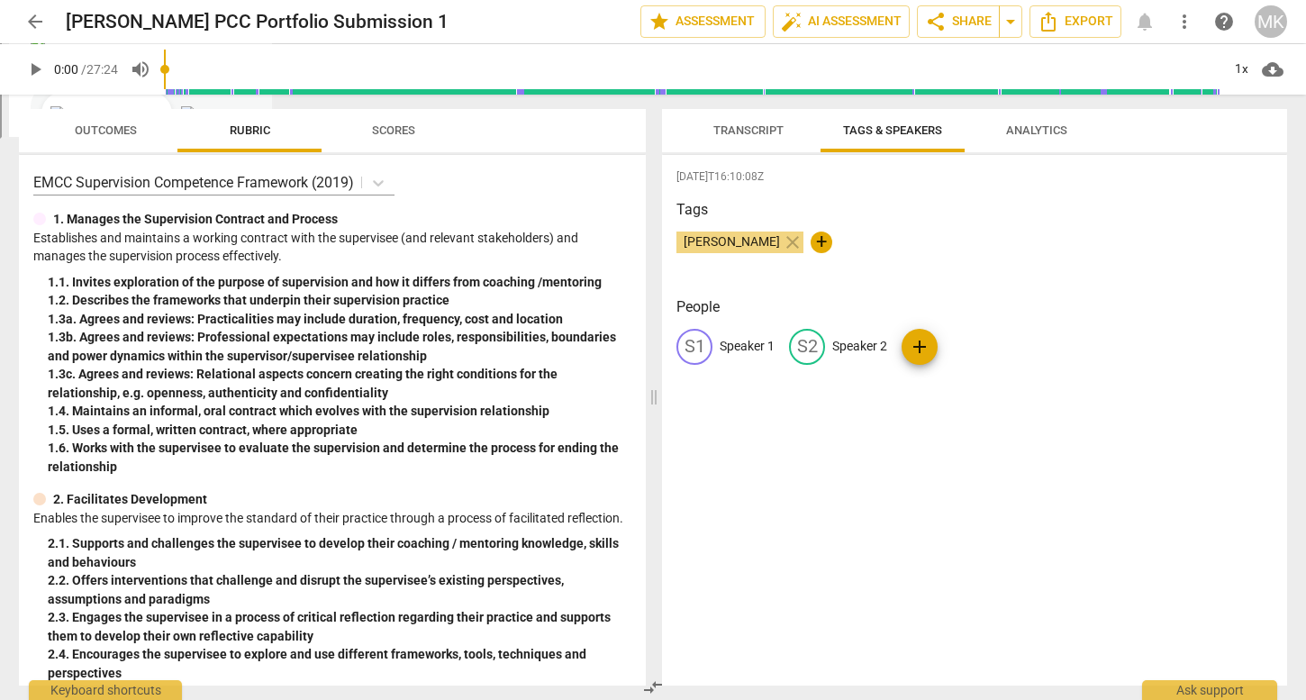
click at [719, 242] on span "Minal Kamlani" at bounding box center [731, 241] width 111 height 14
click at [723, 340] on p "Speaker 1" at bounding box center [747, 346] width 55 height 19
type input "Coach"
click at [925, 351] on div "edit" at bounding box center [924, 347] width 36 height 36
type input "Client"
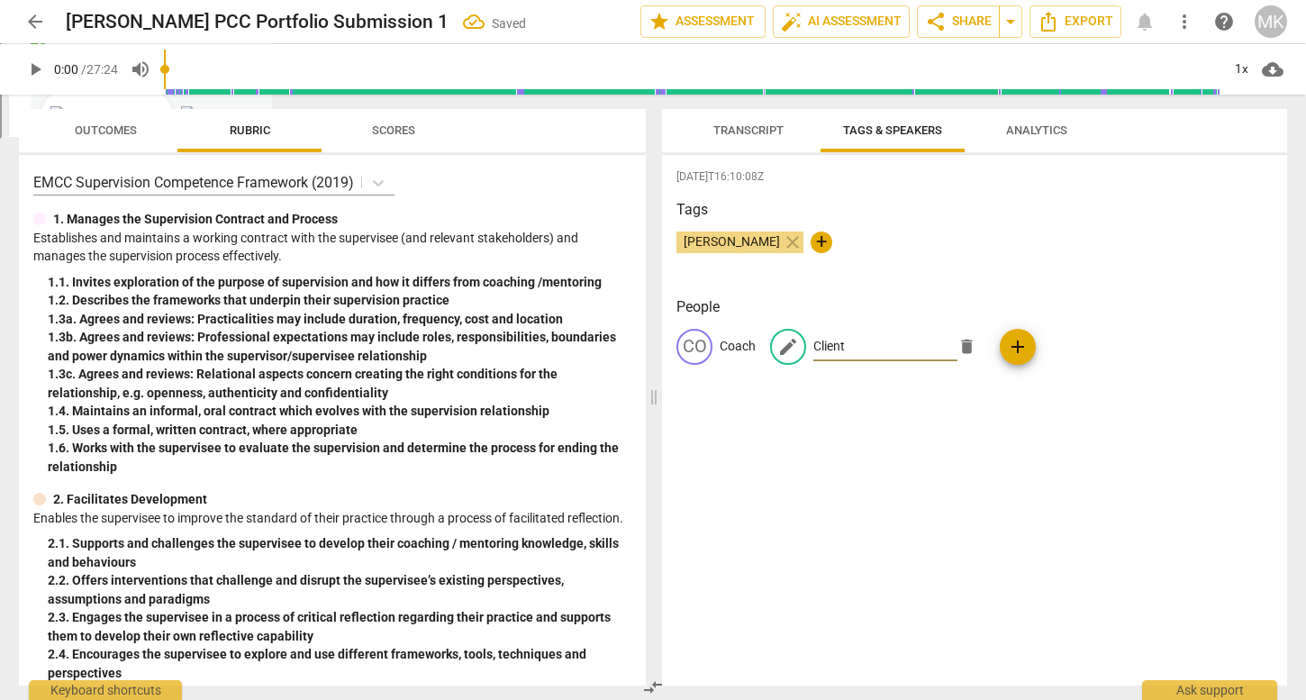
click at [1021, 481] on div "2025-09-26T16:10:08Z Tags Minal Kamlani close + People CO Coach edit Client del…" at bounding box center [974, 420] width 625 height 530
click at [757, 119] on span "Transcript" at bounding box center [748, 131] width 113 height 24
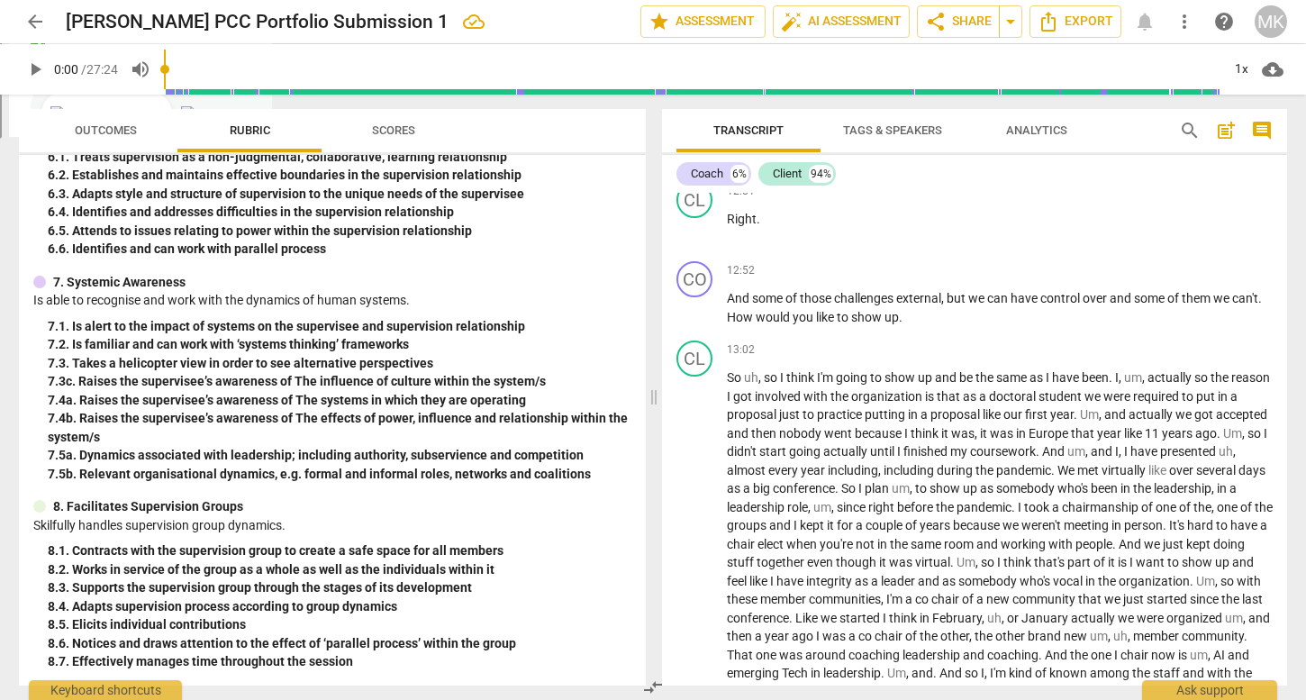
scroll to position [3069, 0]
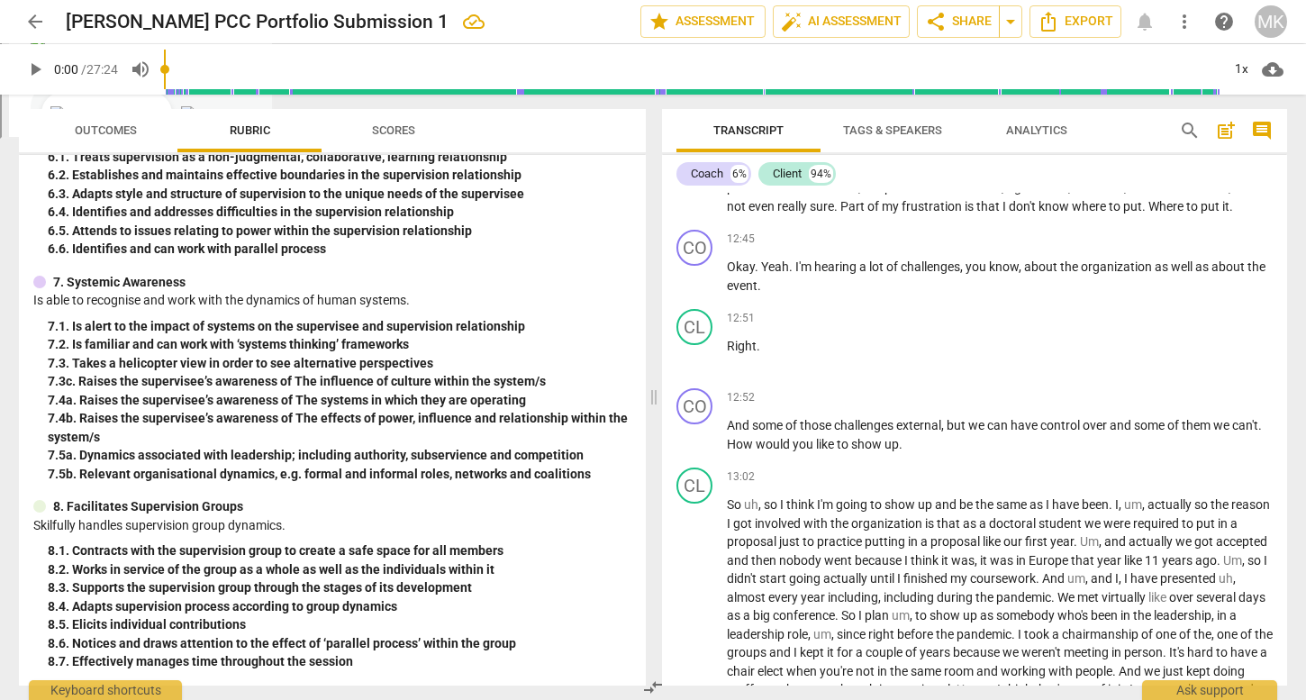
click at [1028, 119] on span "Analytics" at bounding box center [1036, 131] width 104 height 24
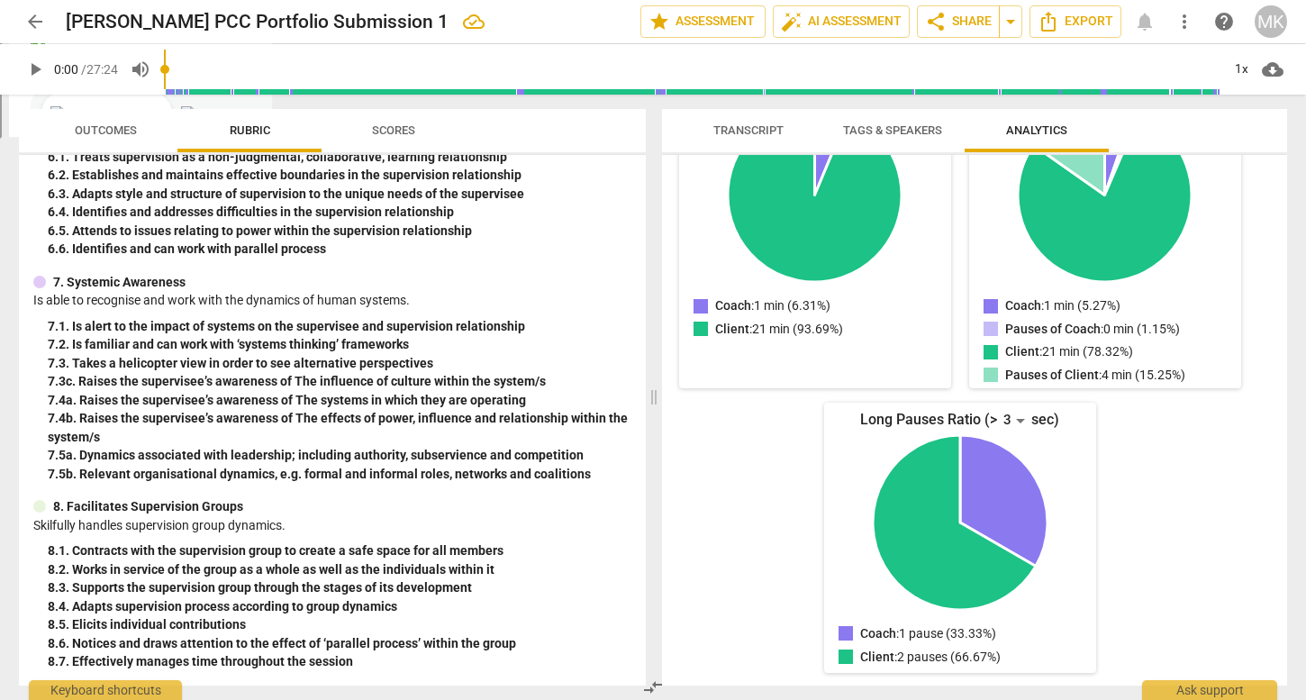
scroll to position [0, 0]
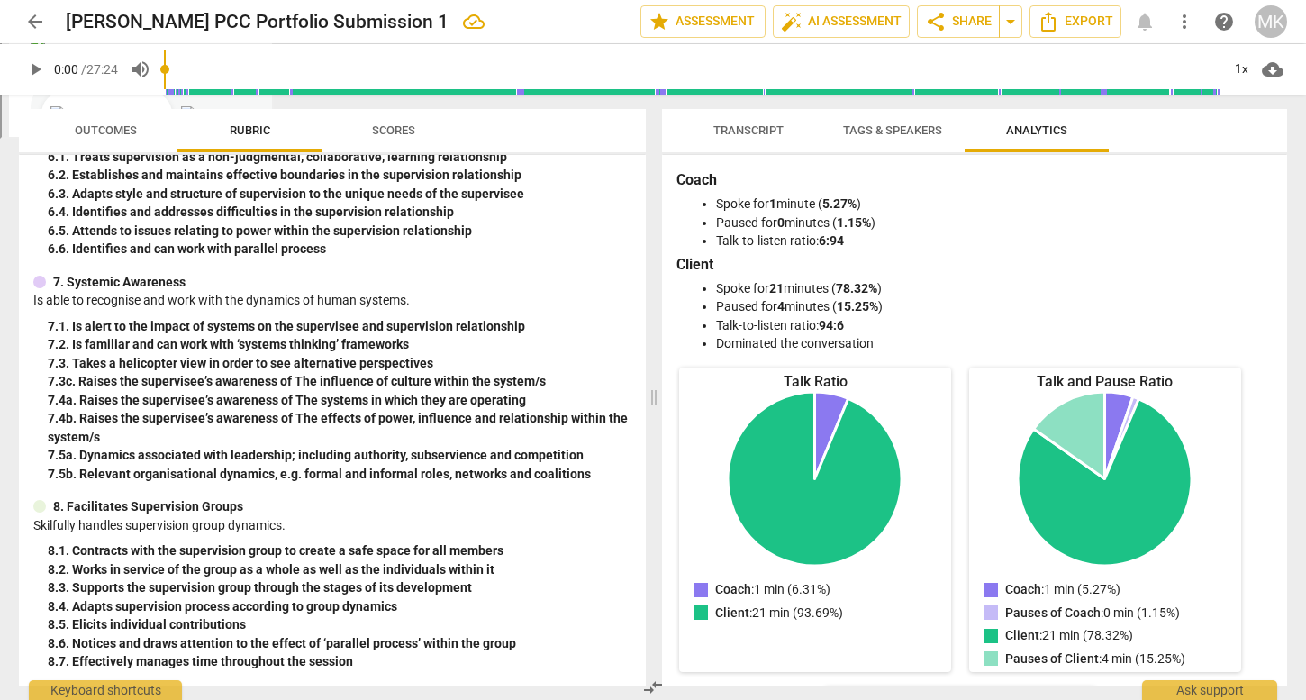
click at [898, 120] on span "Tags & Speakers" at bounding box center [892, 131] width 142 height 24
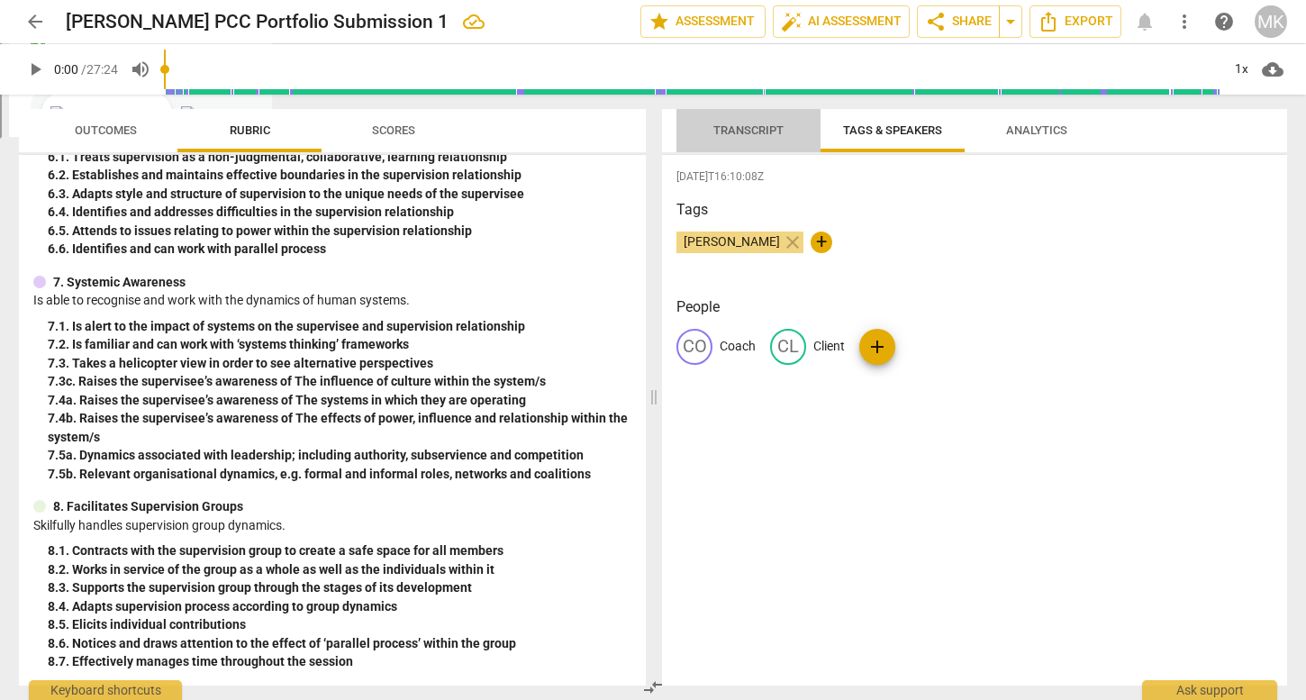
click at [739, 125] on span "Transcript" at bounding box center [748, 130] width 70 height 14
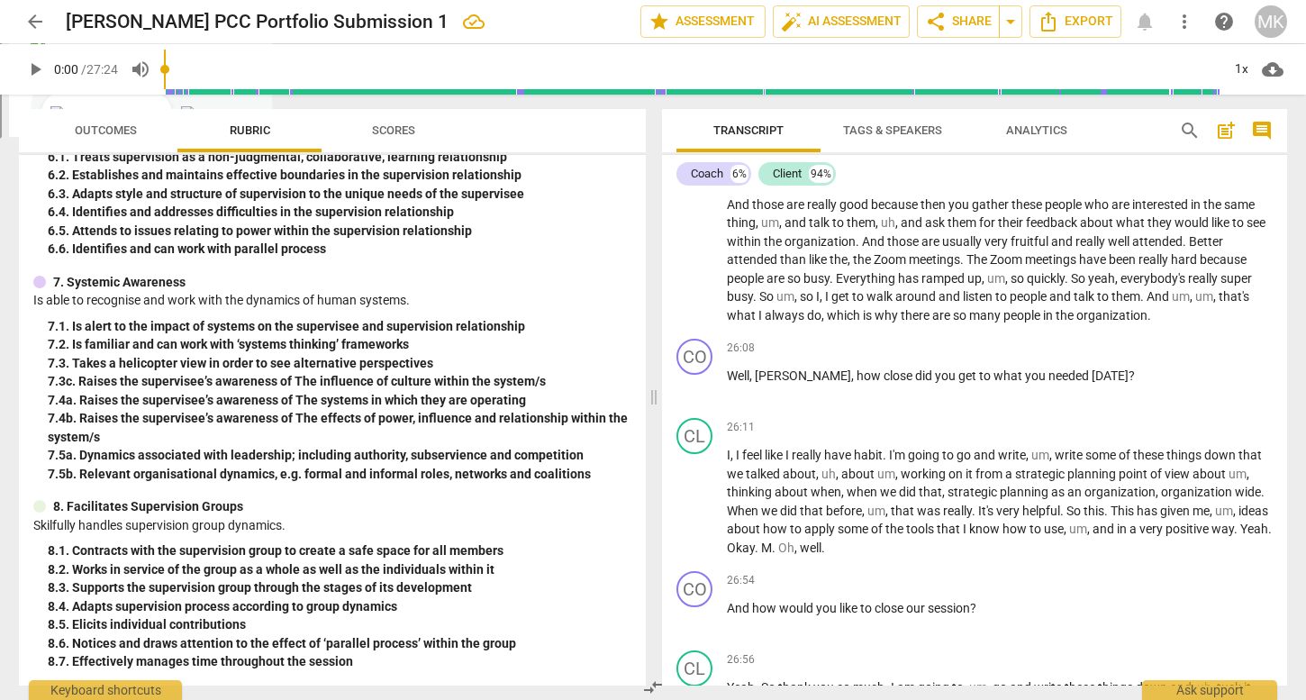
scroll to position [6073, 0]
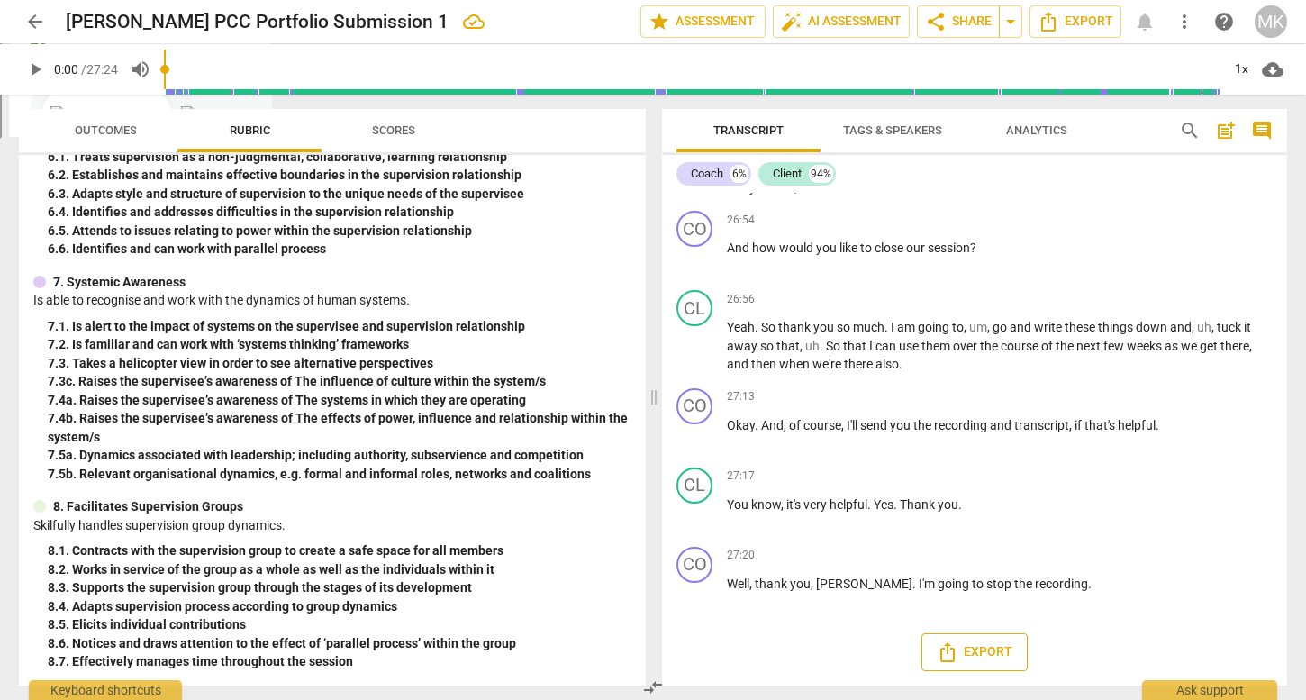
click at [959, 653] on span "Export" at bounding box center [975, 652] width 76 height 22
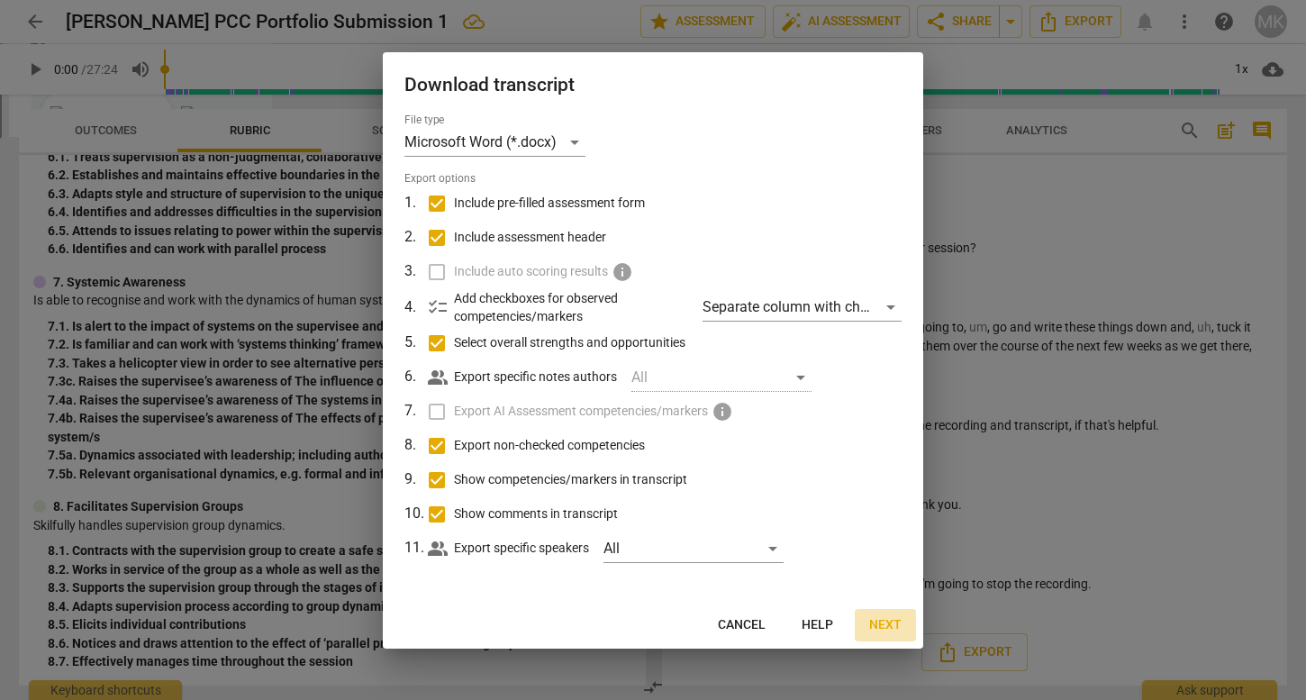
click at [883, 623] on span "Next" at bounding box center [885, 625] width 32 height 18
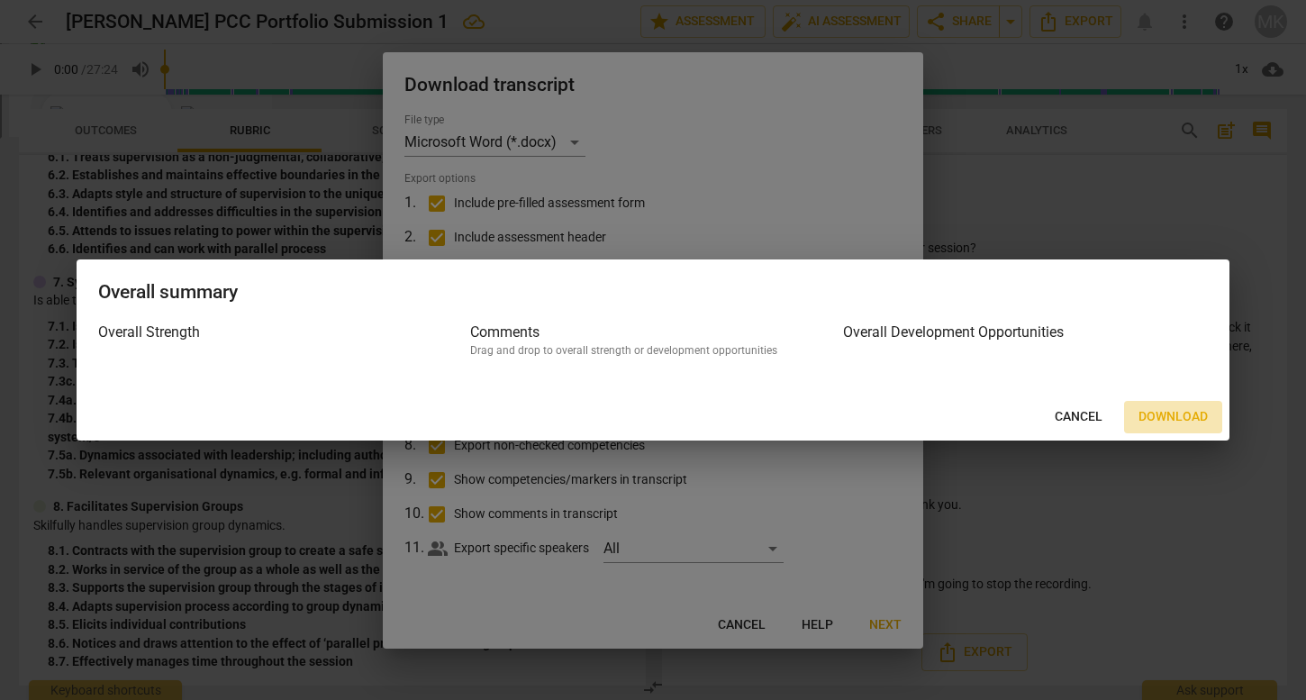
click at [1185, 412] on span "Download" at bounding box center [1172, 417] width 69 height 18
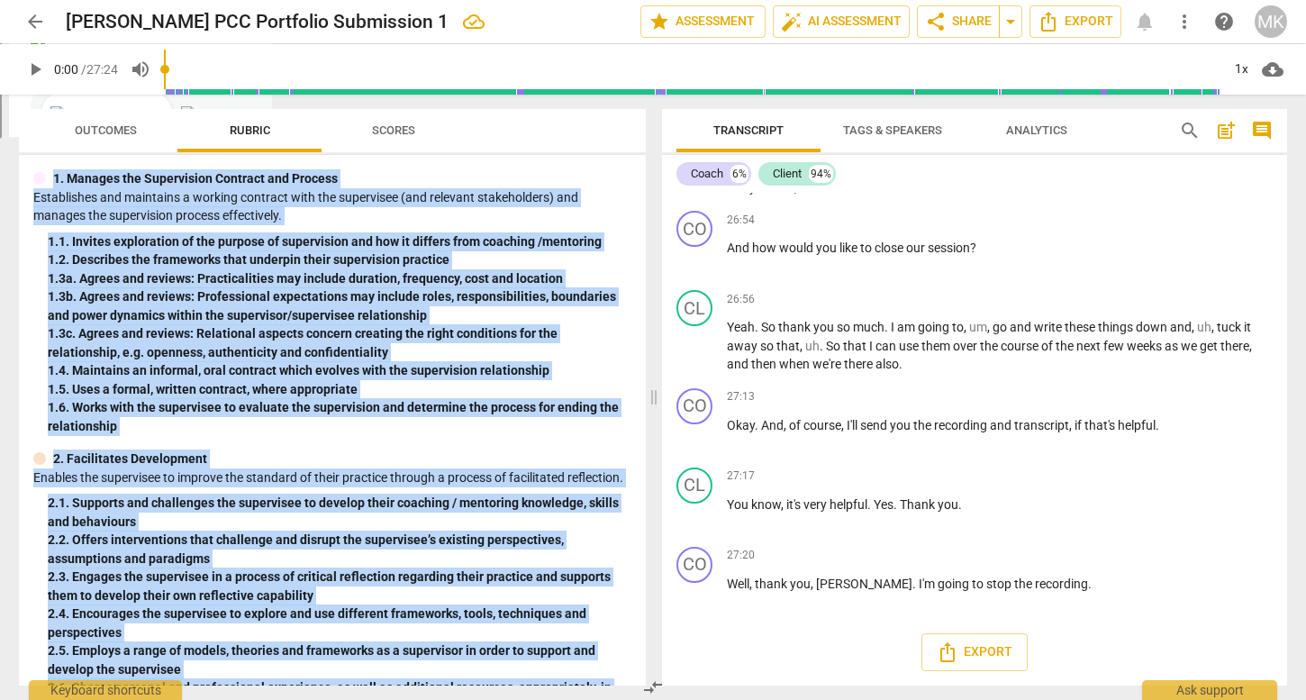
scroll to position [0, 0]
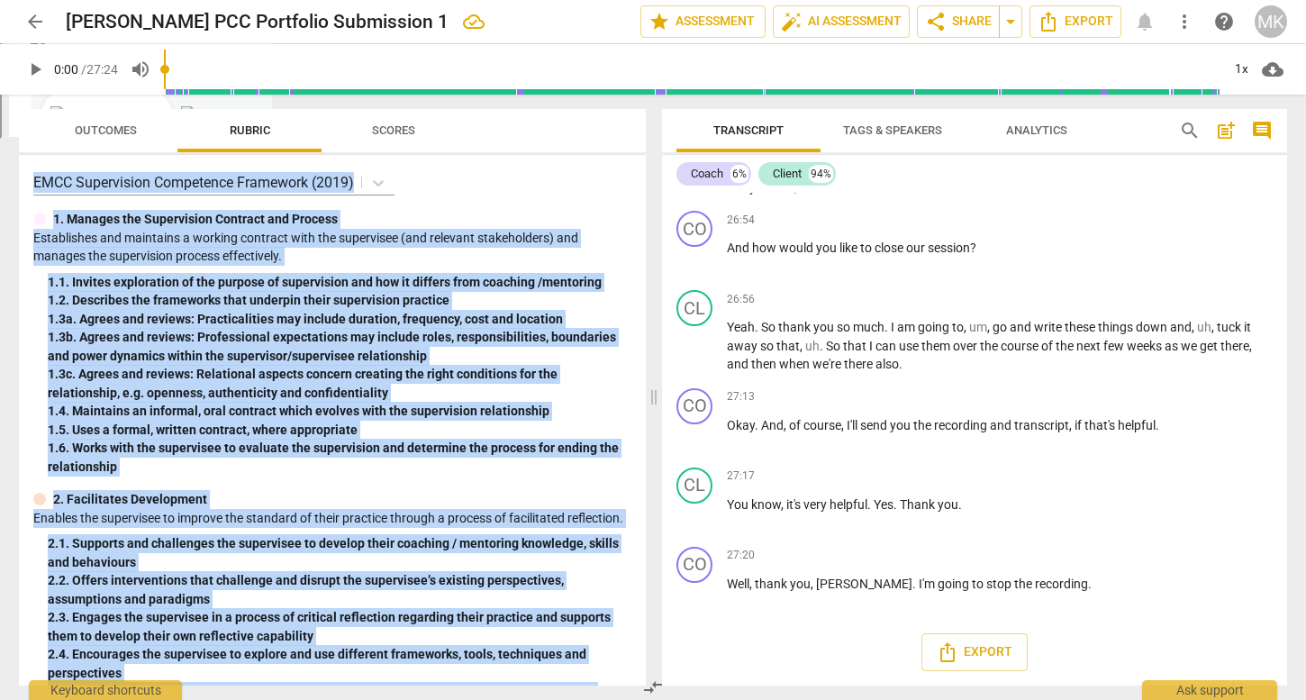
drag, startPoint x: 357, startPoint y: 658, endPoint x: 23, endPoint y: 178, distance: 584.3
click at [23, 178] on div "EMCC Supervision Competence Framework (2019) 1. Manages the Supervision Contrac…" at bounding box center [332, 420] width 627 height 530
copy div "EMCC Supervision Competence Framework (2019) 1. Manages the Supervision Contrac…"
